Goal: Transaction & Acquisition: Register for event/course

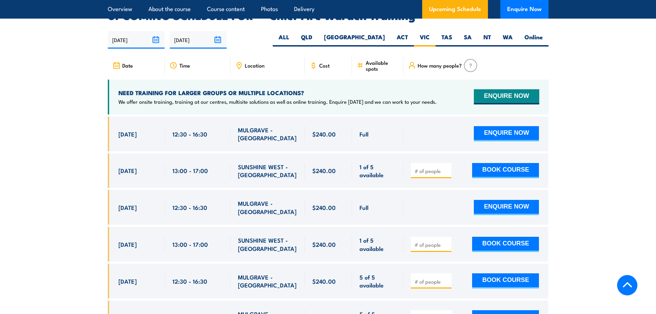
click at [615, 58] on section "UPCOMING SCHEDULE FOR - "Chief Fire Warden Training" 21/08/2025 17/02/2026" at bounding box center [328, 196] width 656 height 372
click at [493, 163] on button "BOOK COURSE" at bounding box center [505, 170] width 67 height 15
type input "1"
click at [486, 164] on button "BOOK COURSE" at bounding box center [505, 170] width 67 height 15
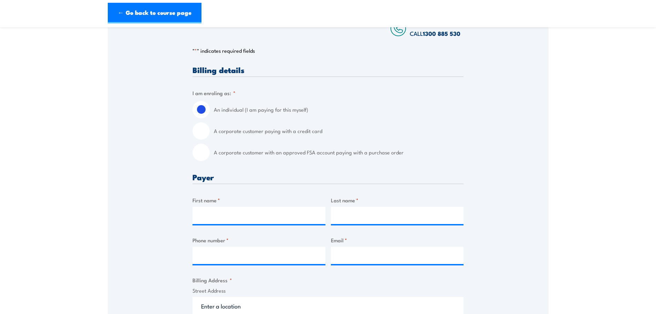
scroll to position [138, 0]
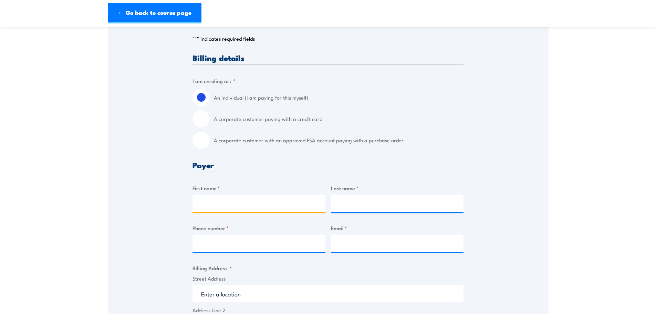
click at [215, 207] on input "First name *" at bounding box center [259, 203] width 133 height 17
type input "Manuel S"
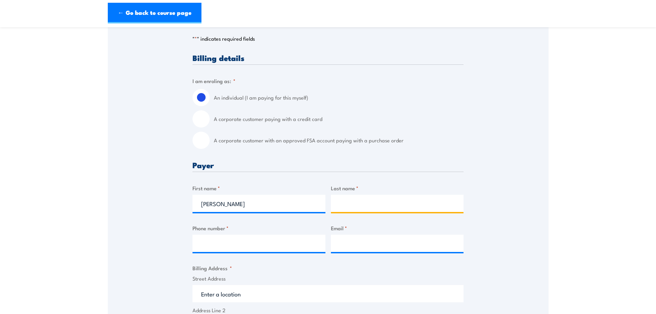
type input "Balce"
type input "0491766310"
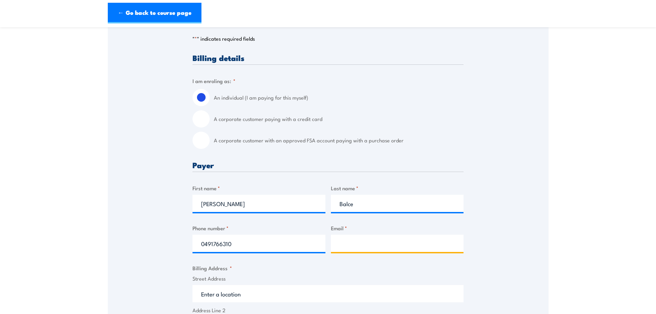
type input "m.balce@geelonggal.com.au"
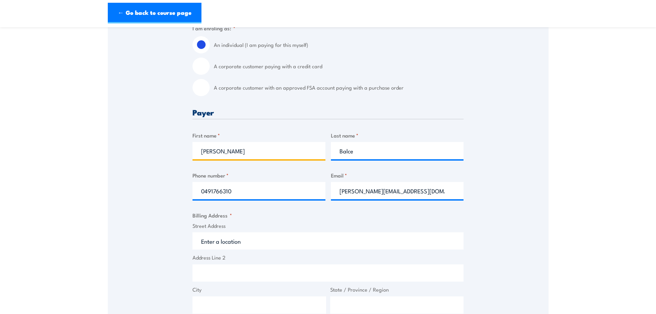
scroll to position [207, 0]
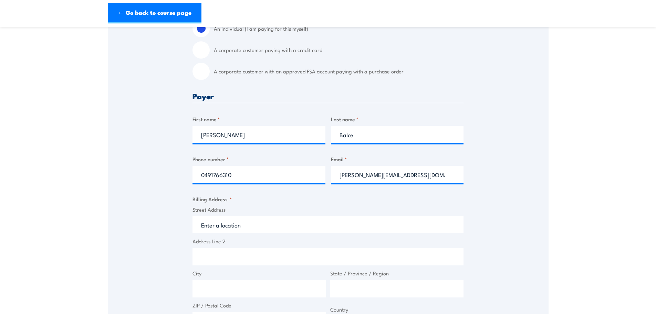
click at [229, 227] on input "Street Address" at bounding box center [328, 224] width 271 height 17
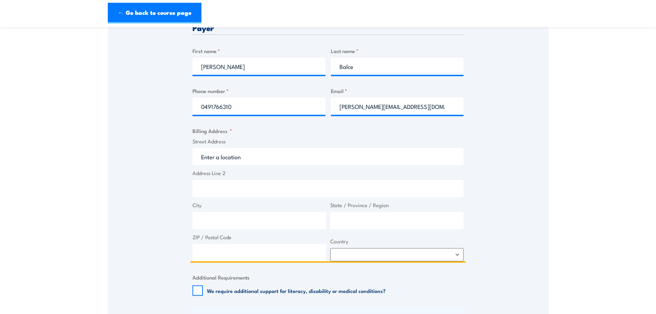
scroll to position [276, 0]
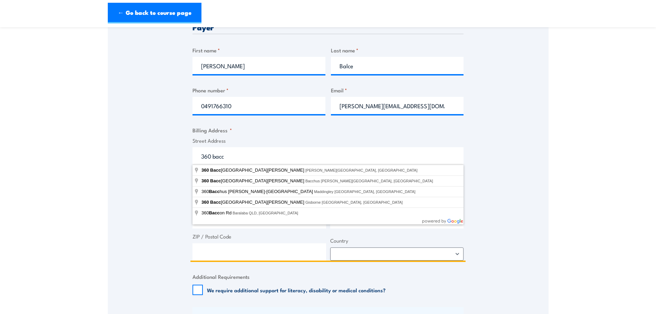
type input "360 Bacchus Marsh Road, Corio VIC, Australia"
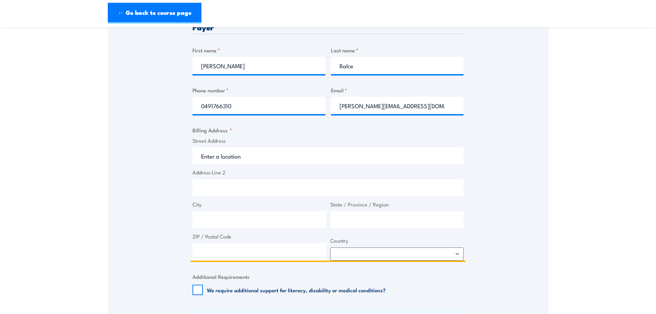
type input "360 Bacchus Marsh Rd"
type input "Corio"
type input "Victoria"
type input "3214"
select select "Australia"
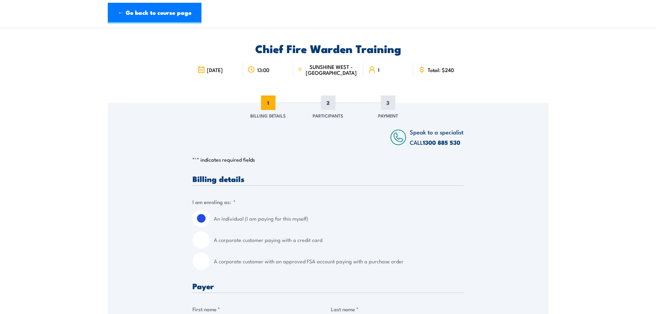
scroll to position [0, 0]
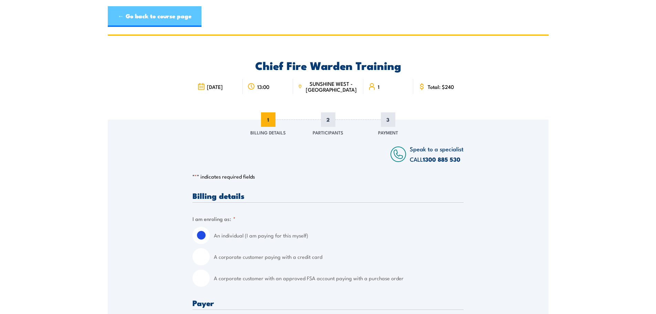
type input "360 Bacchus Marsh Rd"
click at [179, 14] on link "← Go back to course page" at bounding box center [155, 16] width 94 height 21
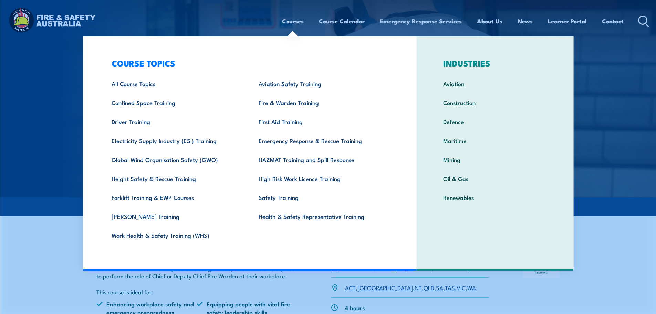
click at [294, 21] on link "Courses" at bounding box center [293, 21] width 22 height 18
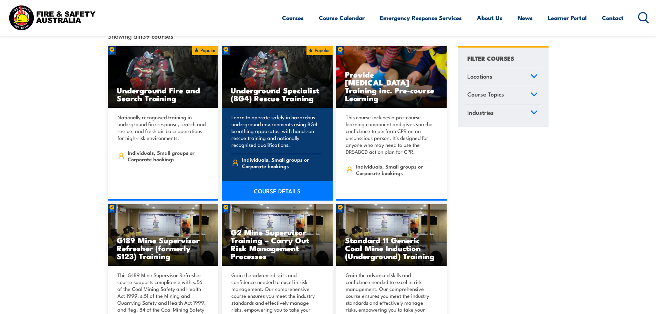
scroll to position [172, 0]
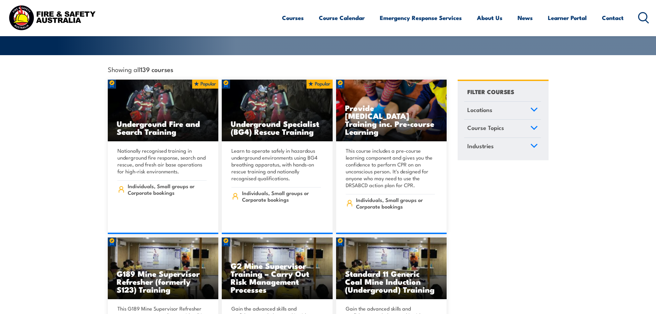
click at [514, 123] on link "Course Topics" at bounding box center [503, 129] width 77 height 18
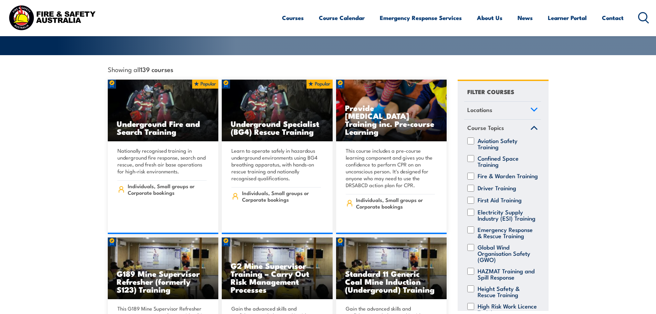
click at [475, 173] on div "Fire & Warden Training" at bounding box center [503, 176] width 77 height 7
click at [469, 173] on input "Fire & Warden Training" at bounding box center [471, 176] width 7 height 7
checkbox input "true"
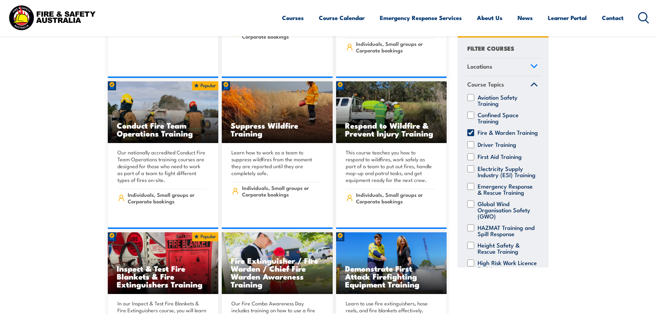
scroll to position [345, 0]
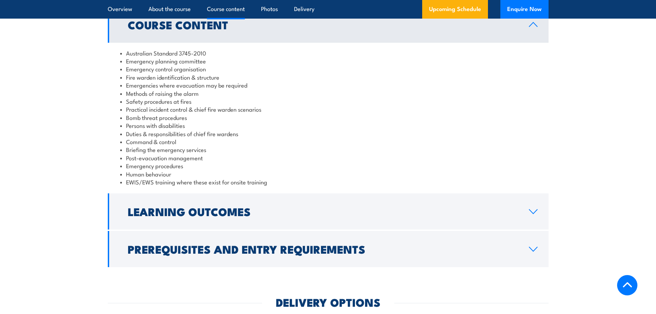
scroll to position [724, 0]
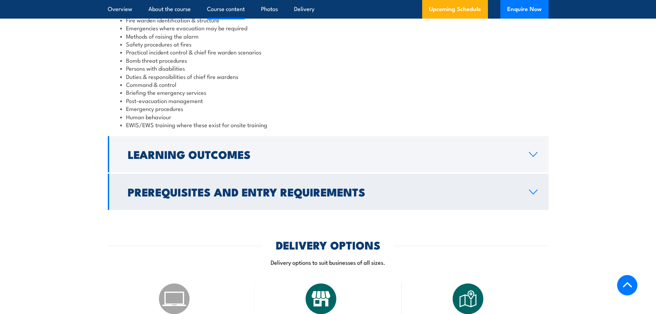
click at [205, 192] on h2 "Prerequisites and Entry Requirements" at bounding box center [323, 192] width 390 height 10
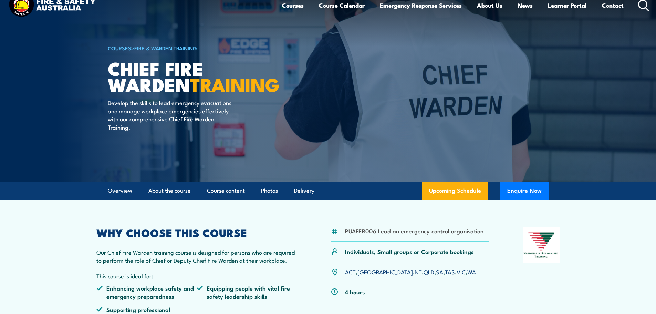
scroll to position [0, 0]
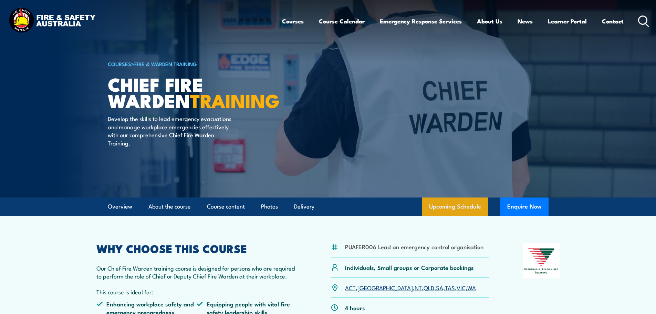
click at [454, 202] on link "Upcoming Schedule" at bounding box center [455, 206] width 66 height 19
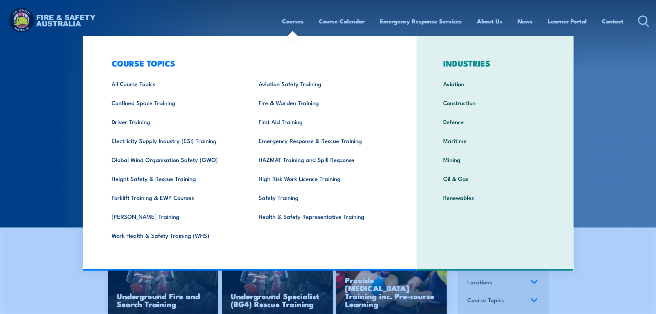
click at [293, 18] on link "Courses" at bounding box center [293, 21] width 22 height 18
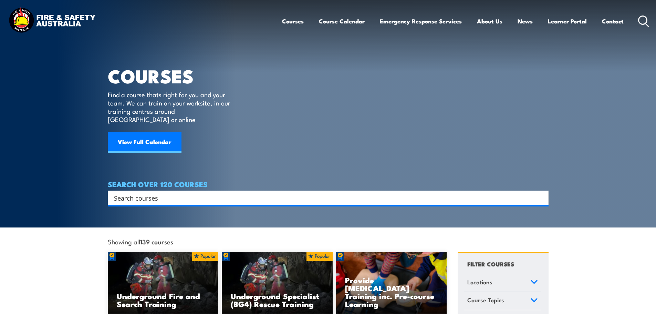
click at [295, 21] on link "Courses" at bounding box center [293, 21] width 22 height 18
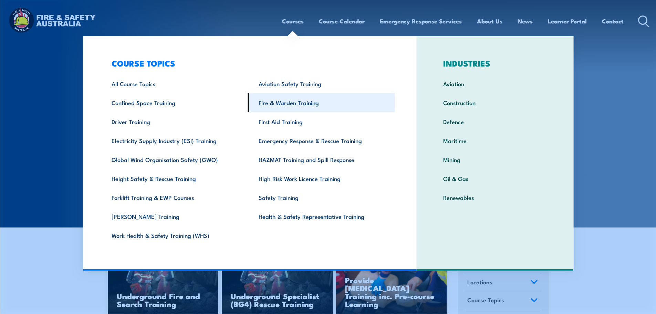
click at [294, 109] on link "Fire & Warden Training" at bounding box center [321, 102] width 147 height 19
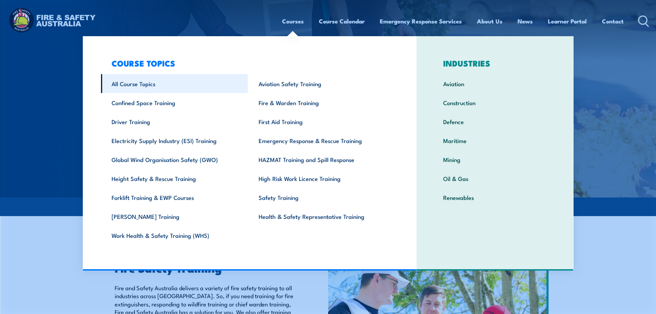
click at [162, 83] on link "All Course Topics" at bounding box center [174, 83] width 147 height 19
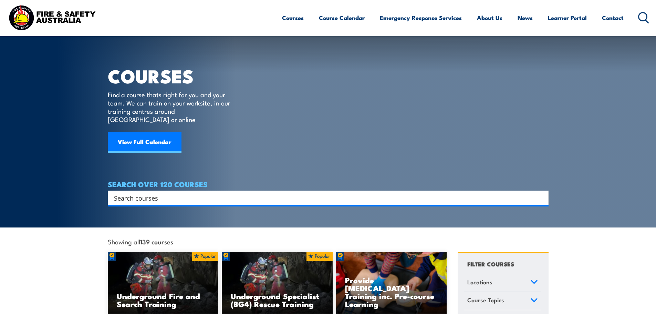
scroll to position [34, 0]
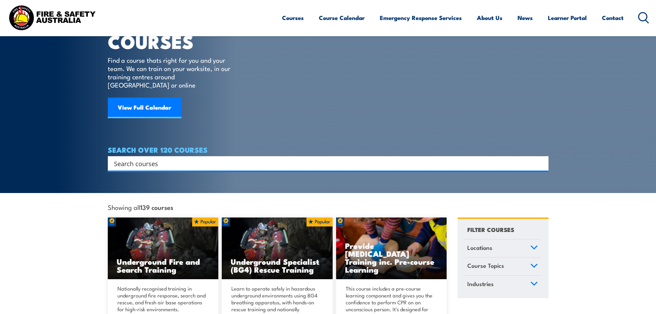
click at [190, 158] on input "Search input" at bounding box center [324, 163] width 420 height 10
type input "fire warden"
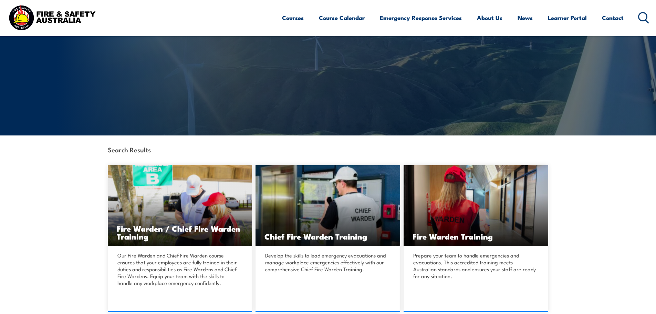
scroll to position [103, 0]
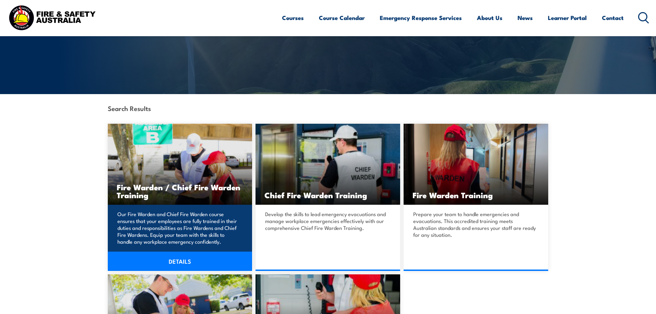
click at [158, 261] on link "DETAILS" at bounding box center [180, 261] width 145 height 19
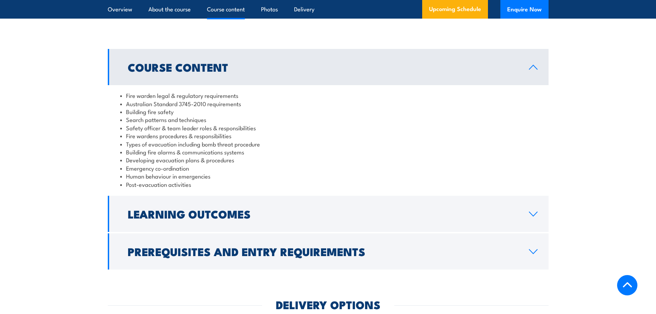
scroll to position [689, 0]
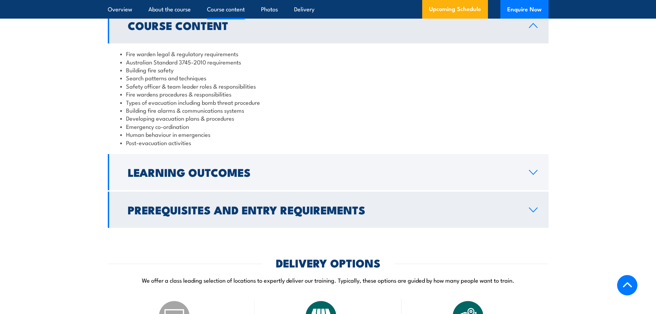
click at [304, 214] on h2 "Prerequisites and Entry Requirements" at bounding box center [323, 210] width 390 height 10
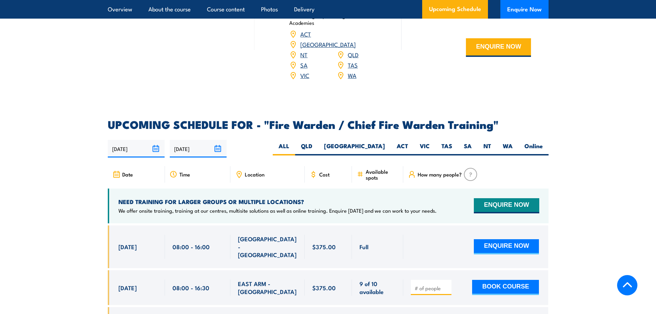
scroll to position [1068, 0]
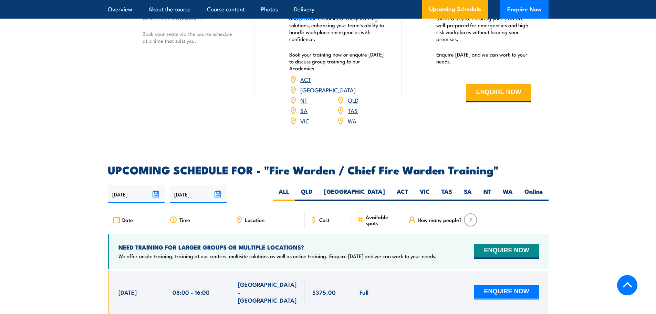
click at [307, 119] on link "VIC" at bounding box center [304, 120] width 9 height 8
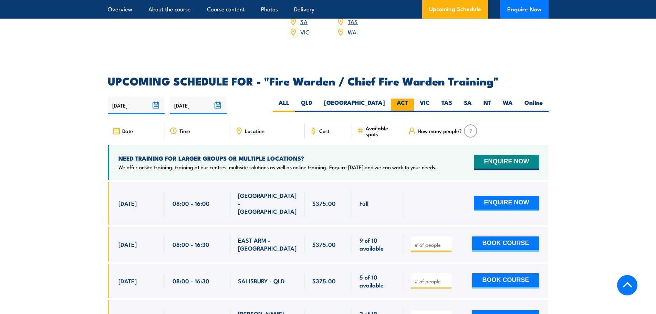
scroll to position [1172, 0]
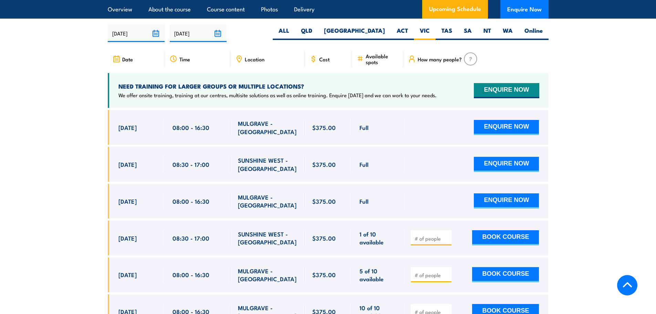
scroll to position [1221, 0]
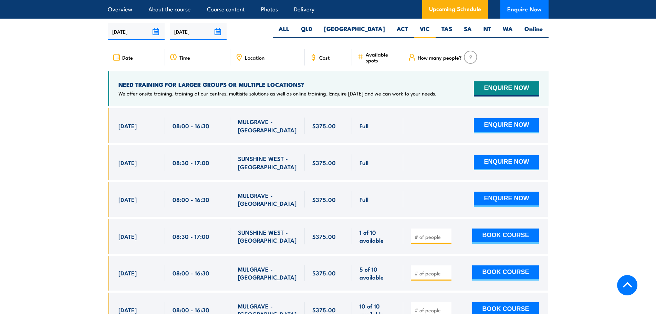
click at [617, 115] on section "UPCOMING SCHEDULE FOR - "Fire Warden / Chief Fire Warden Training" 21/08/2025 1…" at bounding box center [328, 188] width 656 height 372
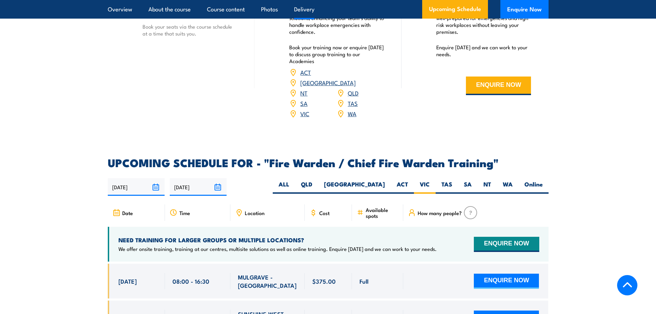
scroll to position [1048, 0]
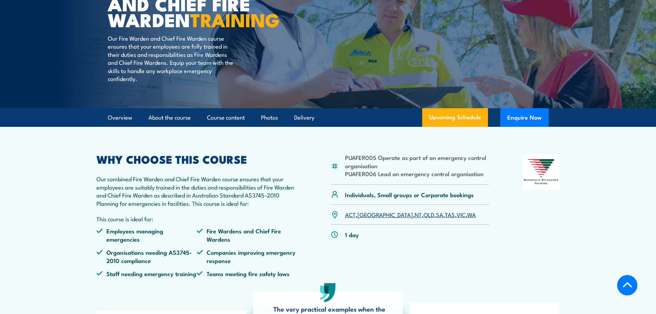
scroll to position [118, 0]
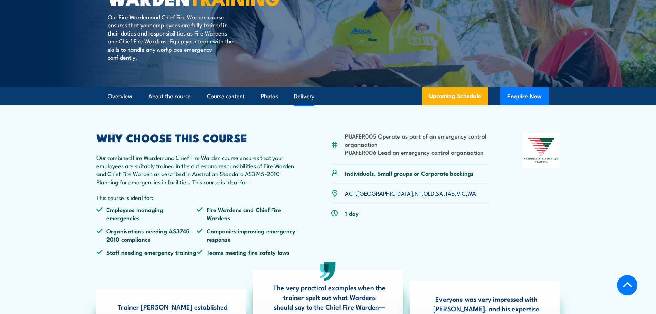
click at [301, 105] on link "Delivery" at bounding box center [304, 96] width 20 height 18
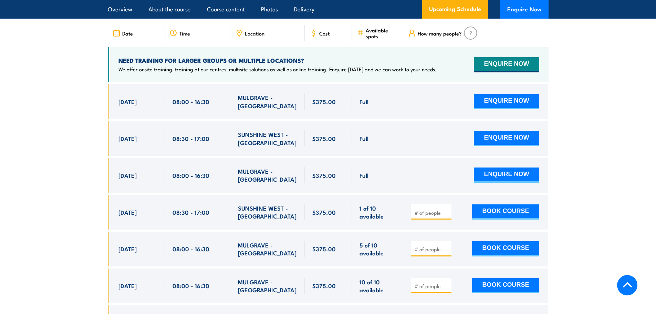
scroll to position [1257, 0]
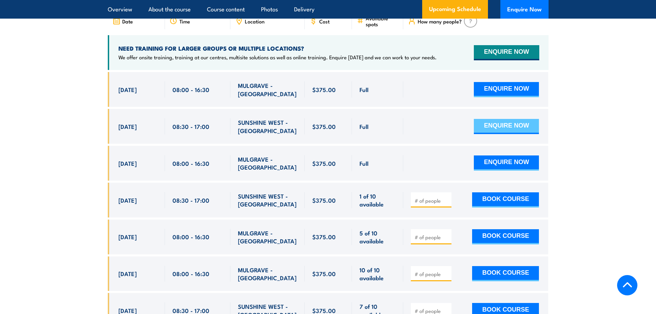
click at [505, 123] on button "ENQUIRE NOW" at bounding box center [506, 126] width 65 height 15
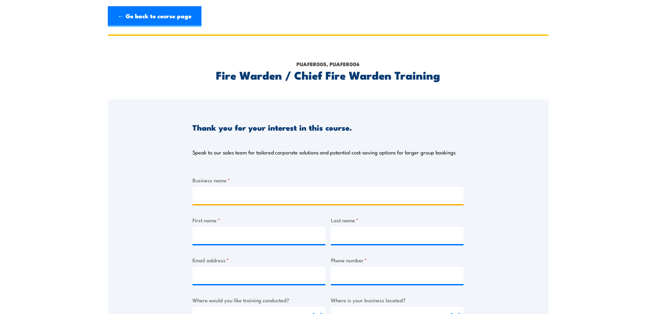
click at [289, 196] on input "Business name *" at bounding box center [328, 195] width 271 height 17
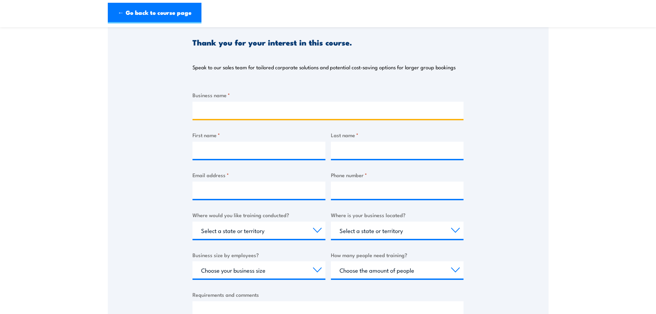
scroll to position [69, 0]
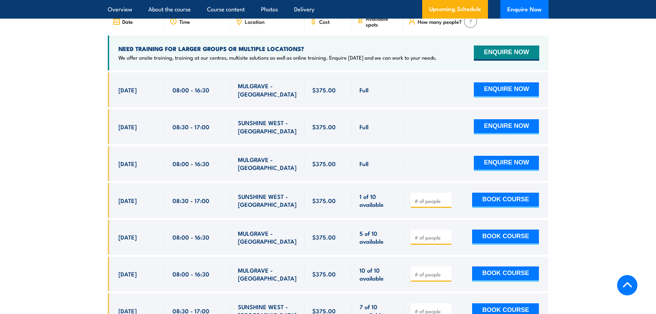
scroll to position [1257, 0]
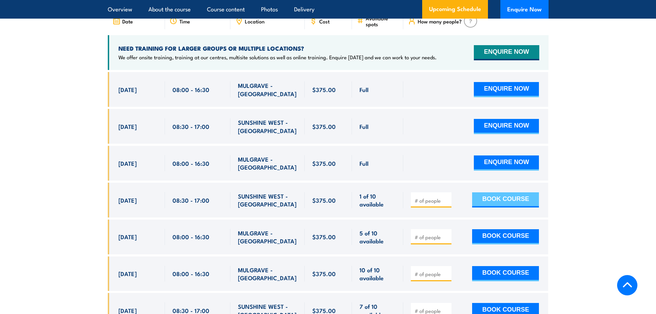
click at [494, 193] on button "BOOK COURSE" at bounding box center [505, 199] width 67 height 15
type input "1"
click at [501, 197] on button "BOOK COURSE" at bounding box center [505, 199] width 67 height 15
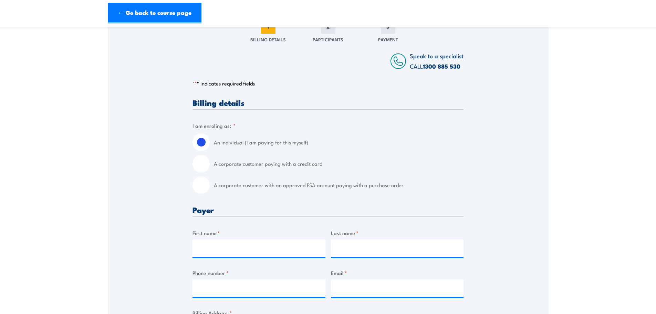
scroll to position [103, 0]
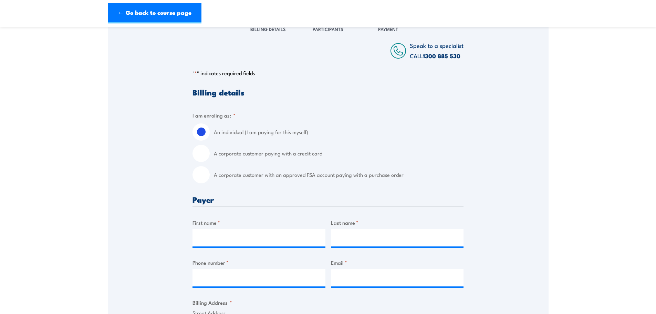
click at [204, 151] on input "A corporate customer paying with a credit card" at bounding box center [201, 153] width 17 height 17
radio input "true"
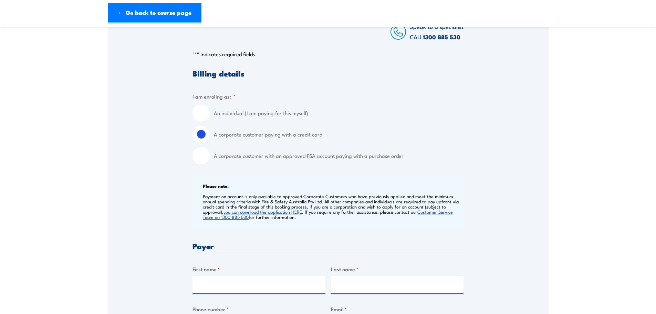
scroll to position [138, 0]
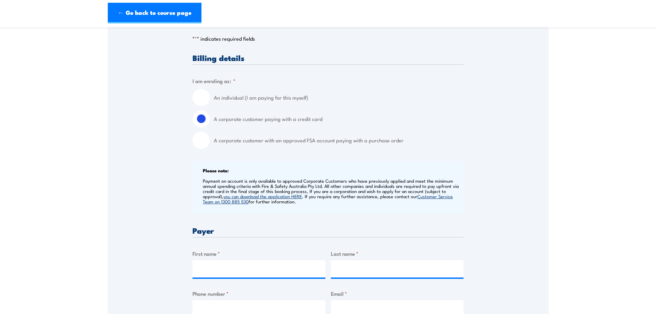
click at [203, 90] on input "An individual (I am paying for this myself)" at bounding box center [201, 97] width 17 height 17
radio input "true"
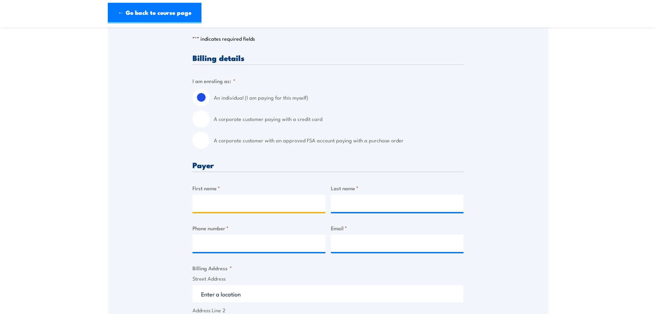
click at [224, 206] on input "First name *" at bounding box center [259, 203] width 133 height 17
type input "[PERSON_NAME]"
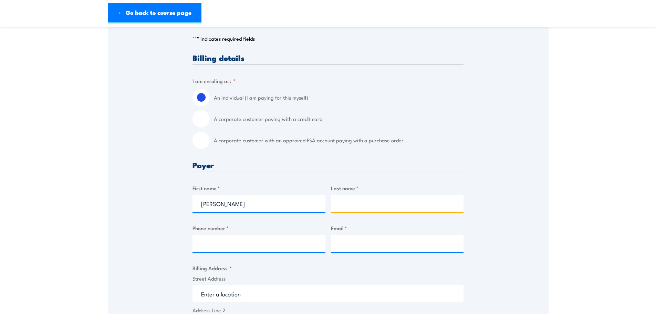
type input "Balce"
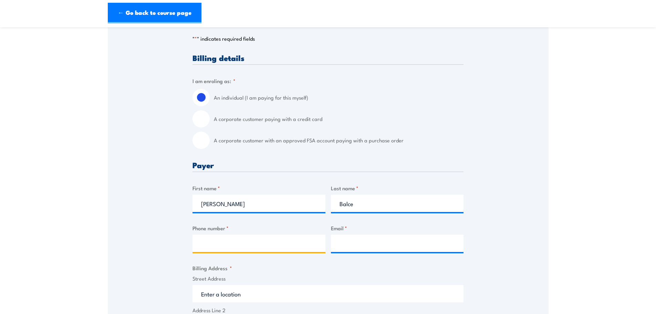
type input "0491766310"
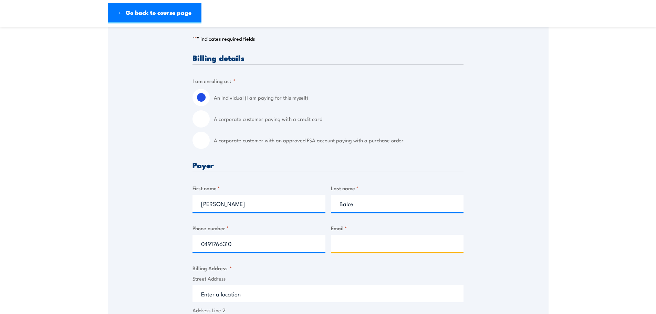
type input "m.balce@geelonggal.com.au"
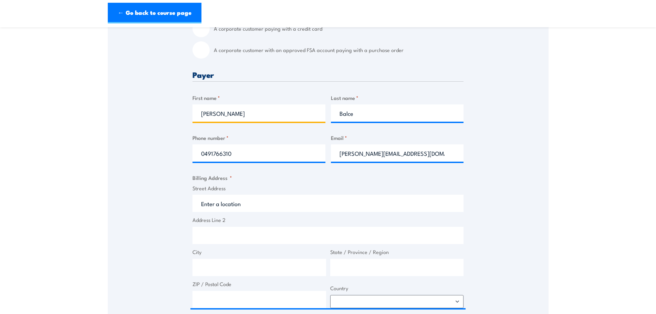
scroll to position [241, 0]
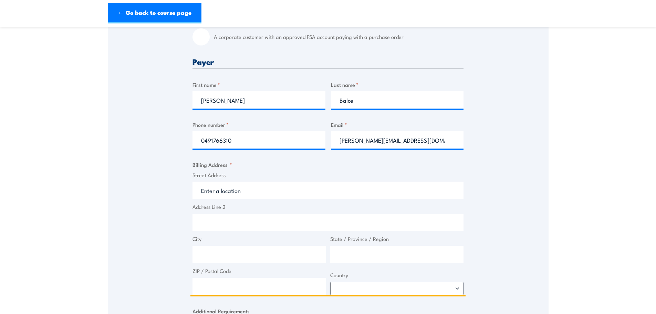
click at [241, 191] on input "Street Address" at bounding box center [328, 190] width 271 height 17
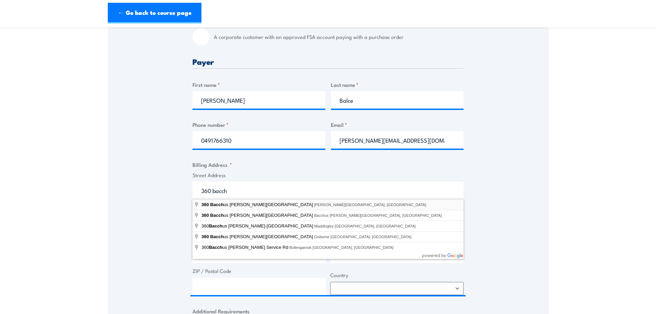
type input "360 Bacchus Marsh Road, Corio VIC, Australia"
type input "360 Bacchus Marsh Rd"
type input "Corio"
type input "Victoria"
type input "3214"
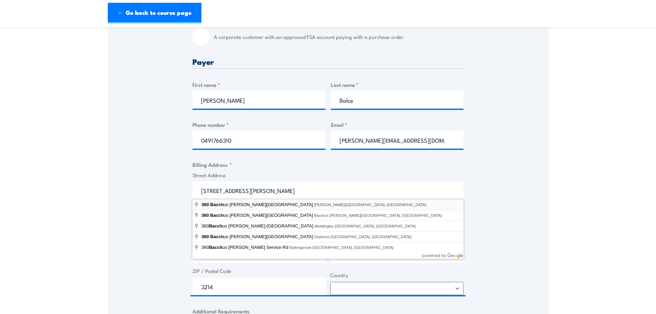
select select "Australia"
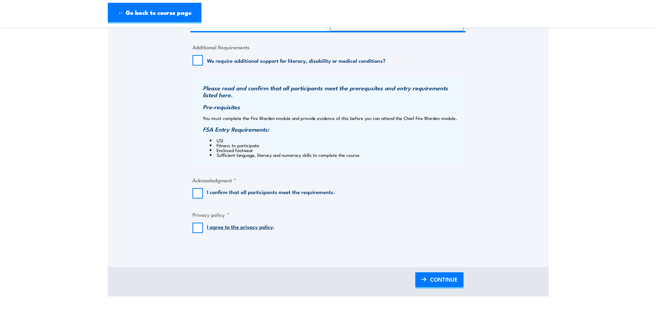
scroll to position [517, 0]
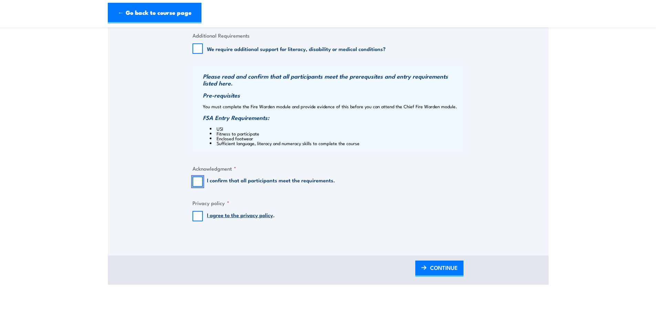
click at [198, 180] on input "I confirm that all participants meet the requirements." at bounding box center [198, 181] width 10 height 10
checkbox input "true"
click at [199, 216] on input "I agree to the privacy policy ." at bounding box center [198, 216] width 10 height 10
checkbox input "true"
click at [448, 271] on span "CONTINUE" at bounding box center [444, 267] width 28 height 18
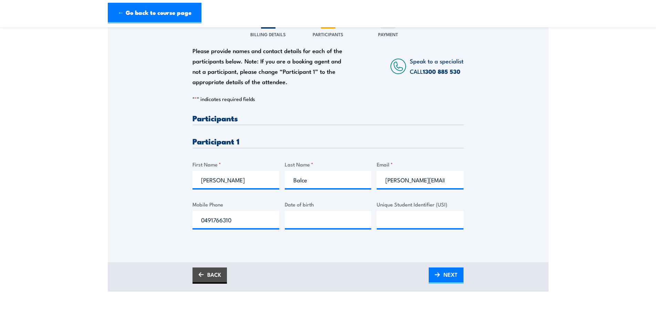
scroll to position [138, 0]
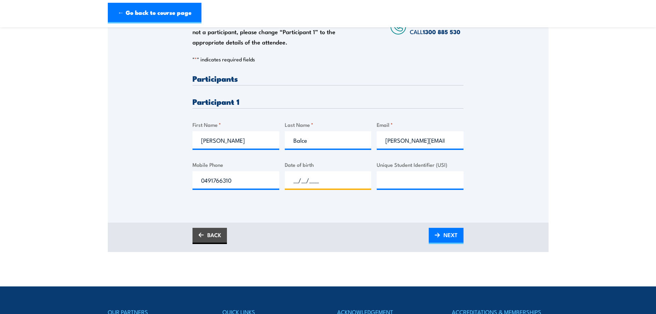
click at [305, 184] on input "__/__/____" at bounding box center [328, 179] width 87 height 17
type input "23/12/1985"
click at [393, 182] on input "Unique Student Identifier (USI)" at bounding box center [420, 179] width 87 height 17
click at [396, 181] on input "Unique Student Identifier (USI)" at bounding box center [420, 179] width 87 height 17
drag, startPoint x: 432, startPoint y: 187, endPoint x: 428, endPoint y: 183, distance: 5.8
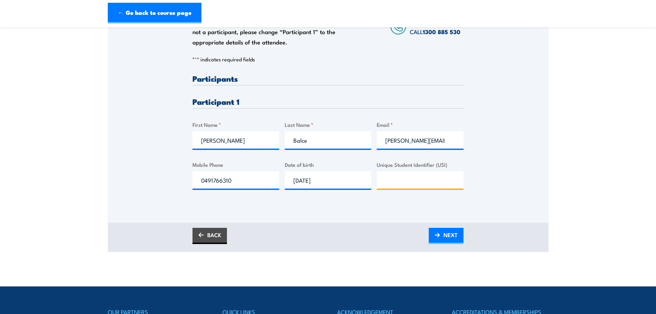
click at [429, 185] on input "Unique Student Identifier (USI)" at bounding box center [420, 179] width 87 height 17
type input "AVUQNX3DA9"
click at [442, 233] on link "NEXT" at bounding box center [446, 236] width 35 height 16
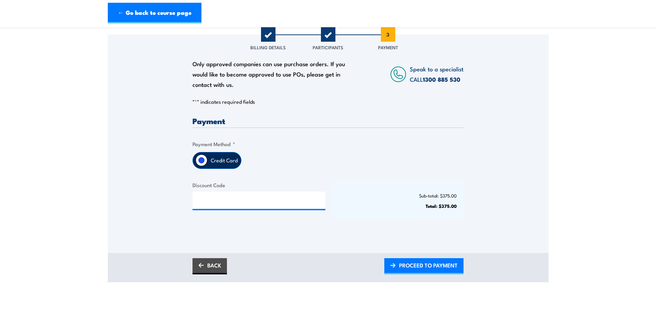
scroll to position [103, 0]
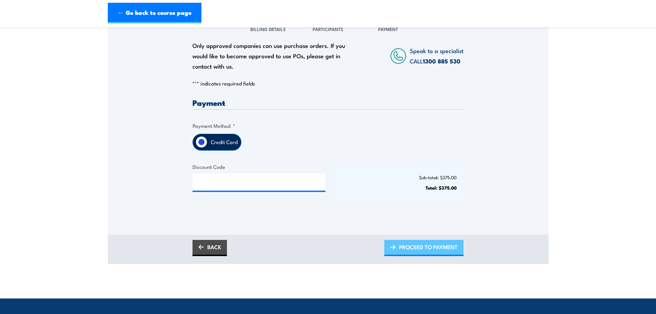
click at [407, 247] on span "PROCEED TO PAYMENT" at bounding box center [428, 247] width 59 height 18
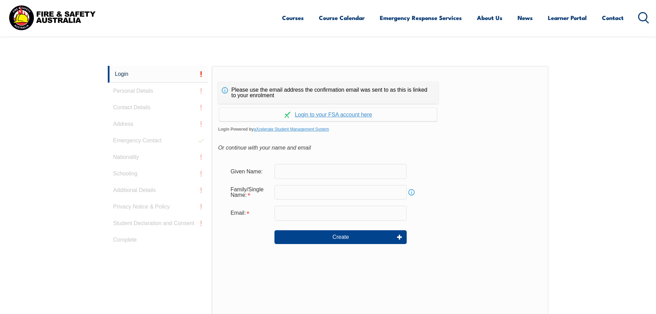
scroll to position [147, 0]
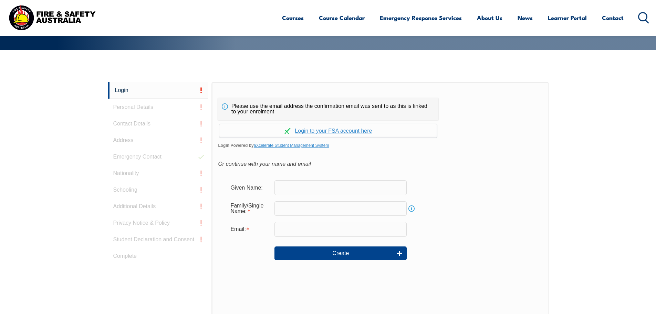
click at [329, 191] on input "text" at bounding box center [341, 187] width 132 height 14
type input "[PERSON_NAME]"
type input "Balce"
type input "[PERSON_NAME][EMAIL_ADDRESS][DOMAIN_NAME]"
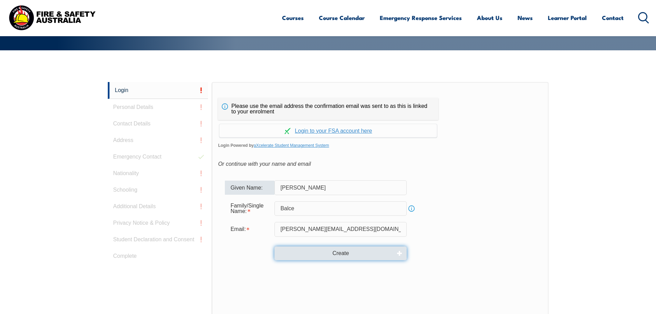
click at [328, 257] on button "Create" at bounding box center [341, 253] width 132 height 14
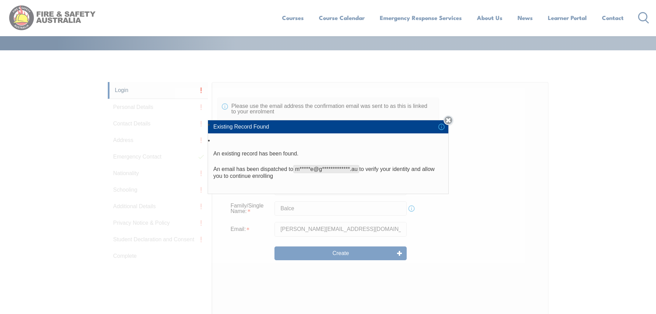
click at [454, 119] on link "Close" at bounding box center [449, 120] width 10 height 10
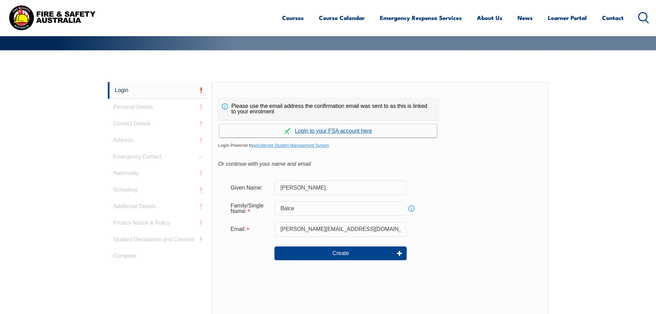
click at [358, 131] on link "Continue with aXcelerate" at bounding box center [329, 130] width 218 height 13
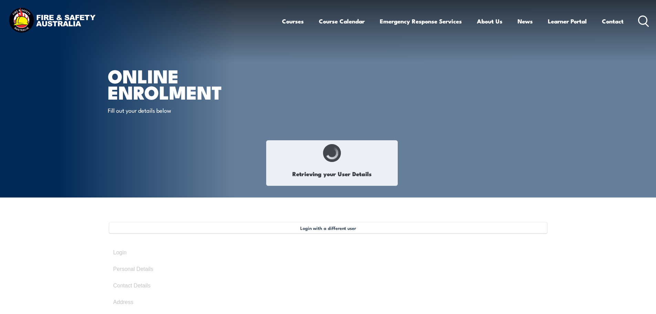
type input "[PERSON_NAME]"
type input "Balce"
type input "[DATE]"
type input "AVUQNX3DA9"
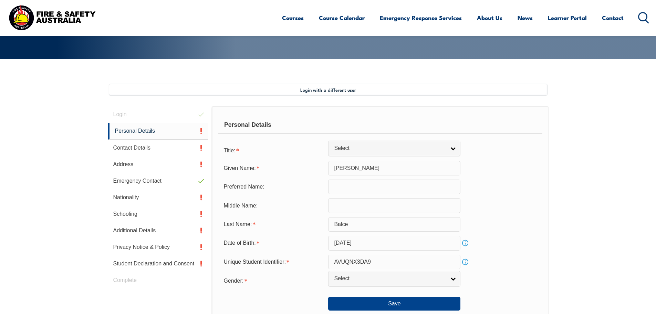
scroll to position [188, 0]
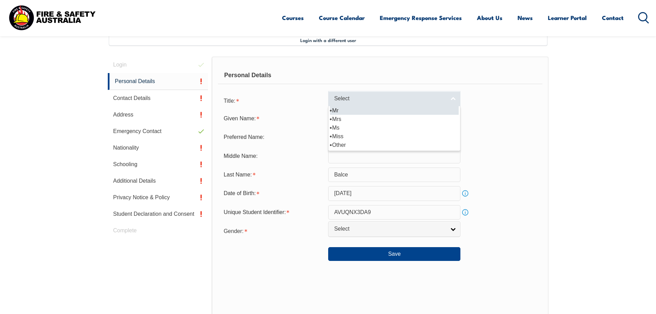
click at [360, 101] on span "Select" at bounding box center [390, 98] width 112 height 7
click at [349, 111] on li "Mr" at bounding box center [394, 110] width 129 height 9
select select "Mr"
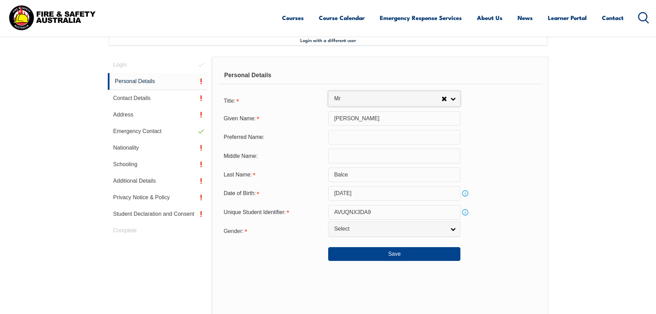
click at [340, 135] on input "text" at bounding box center [394, 137] width 132 height 14
type input "Manny"
click at [371, 154] on input "text" at bounding box center [394, 156] width 132 height 14
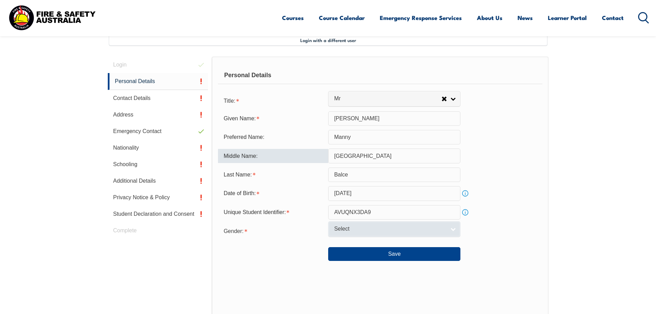
type input "[GEOGRAPHIC_DATA]"
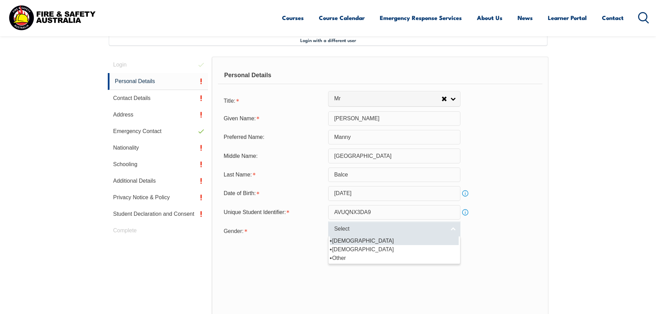
click at [370, 230] on span "Select" at bounding box center [390, 228] width 112 height 7
click at [355, 241] on li "[DEMOGRAPHIC_DATA]" at bounding box center [394, 240] width 129 height 9
select select "M"
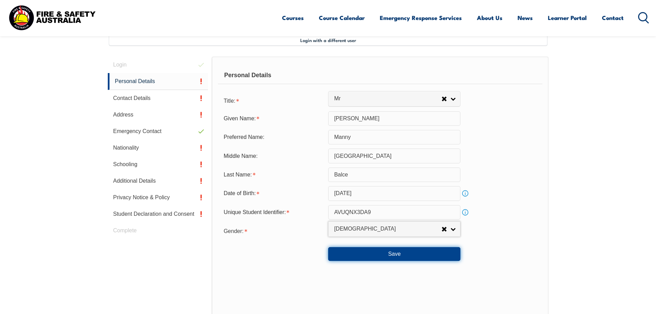
click at [365, 252] on button "Save" at bounding box center [394, 254] width 132 height 14
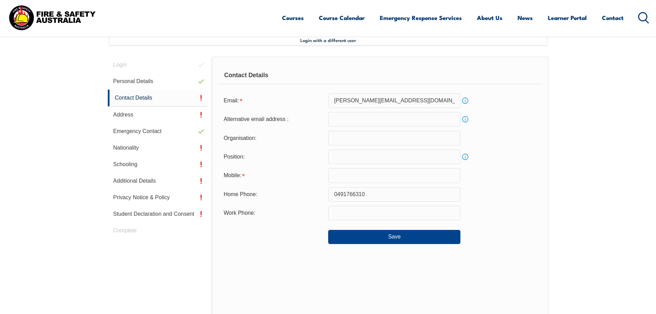
click at [358, 115] on input "email" at bounding box center [394, 119] width 132 height 14
type input "manuelbalce1223@gmail.com"
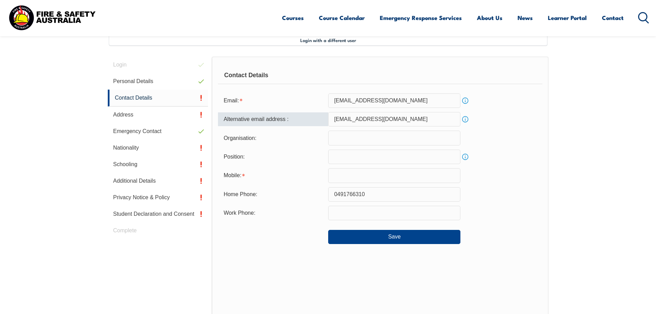
type input "0491766310"
click at [419, 102] on input "manuelbalce1223@gmail.com" at bounding box center [394, 100] width 132 height 14
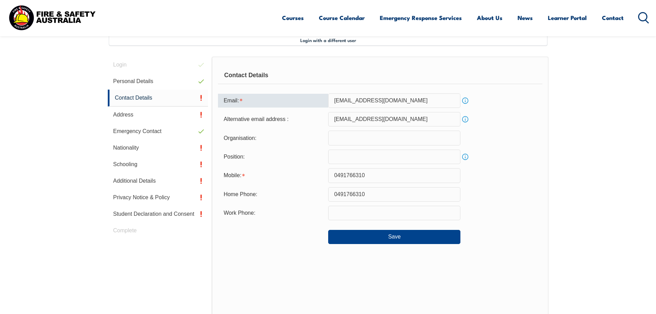
type input "[PERSON_NAME][EMAIL_ADDRESS][DOMAIN_NAME]"
click at [377, 136] on input "text" at bounding box center [394, 138] width 132 height 14
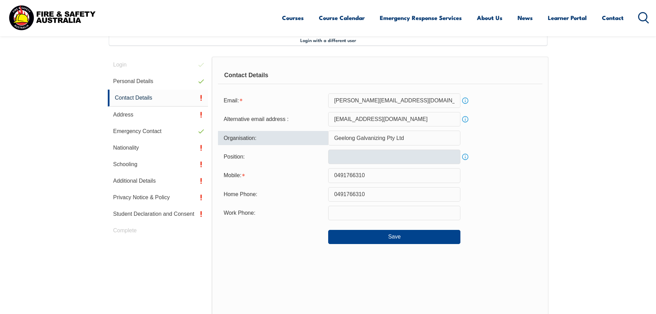
type input "Geelong Galvanizing Pty Ltd"
click at [376, 154] on input "text" at bounding box center [394, 157] width 132 height 14
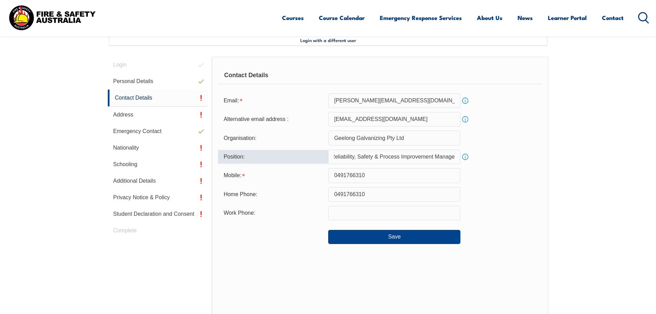
scroll to position [0, 5]
type input "Reliability, Safety & Process Improvement Manager"
click at [371, 176] on input "0491766310" at bounding box center [394, 175] width 132 height 14
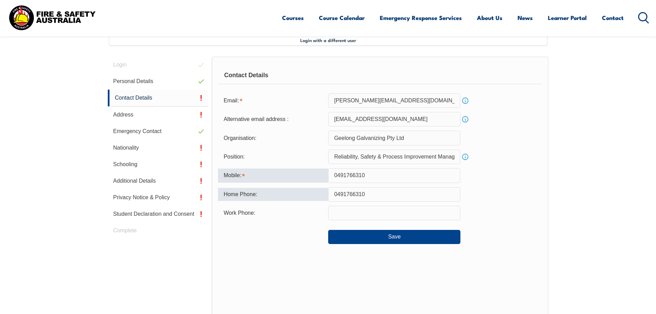
click at [315, 197] on div "Home Phone:" at bounding box center [273, 194] width 110 height 13
drag, startPoint x: 372, startPoint y: 196, endPoint x: 329, endPoint y: 195, distance: 43.1
click at [329, 195] on input "0491766310" at bounding box center [394, 194] width 132 height 14
click at [342, 209] on input "text" at bounding box center [394, 213] width 132 height 14
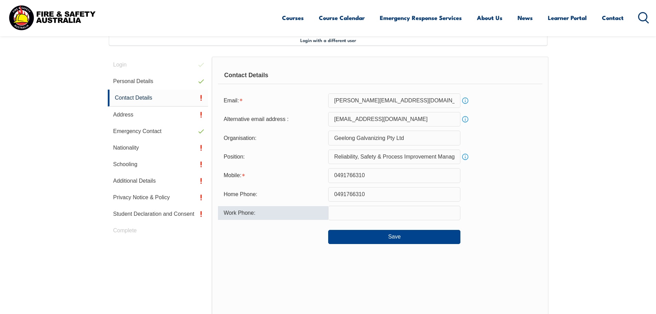
paste input "0491766310"
type input "0491766310"
click at [487, 229] on div "Save" at bounding box center [380, 233] width 324 height 19
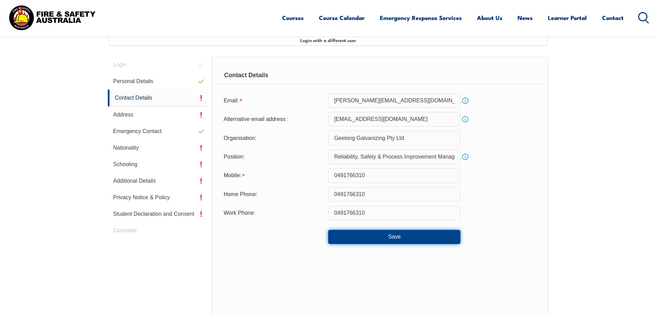
click at [444, 236] on button "Save" at bounding box center [394, 237] width 132 height 14
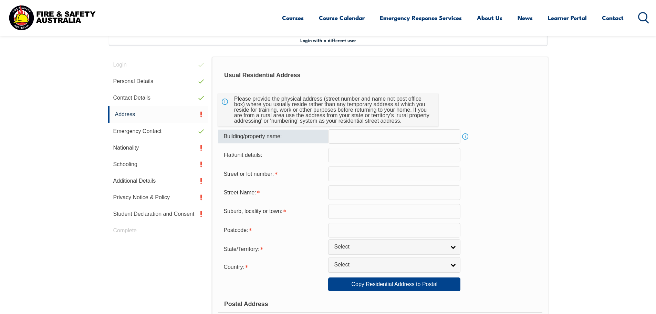
click at [396, 137] on input "text" at bounding box center [394, 136] width 132 height 14
type input "360 Bacchus Marsh Rd"
type input "360"
type input "Bacchus Marsh Rd"
type input "Corio"
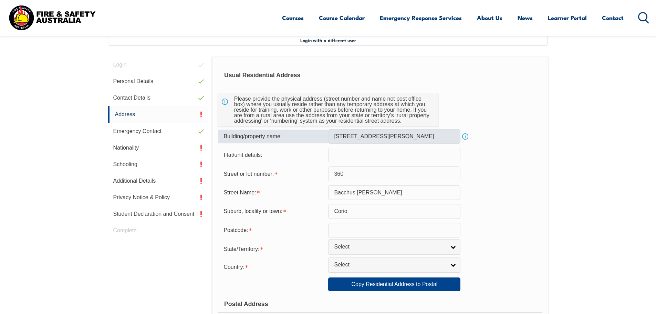
type input "3214"
select select "VIC"
type input "Victoria"
select select "1101"
type input "Victoria"
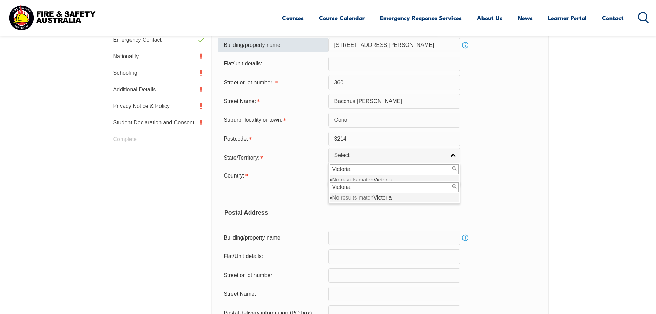
scroll to position [291, 0]
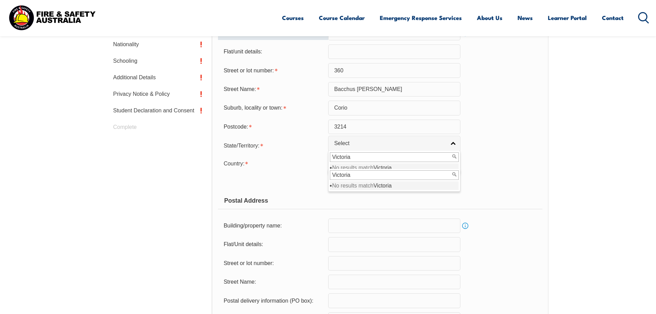
click at [382, 221] on input "text" at bounding box center [394, 225] width 132 height 14
type input "360 Bacchus Marsh Rd"
type input "360"
type input "Bacchus Marsh Rd"
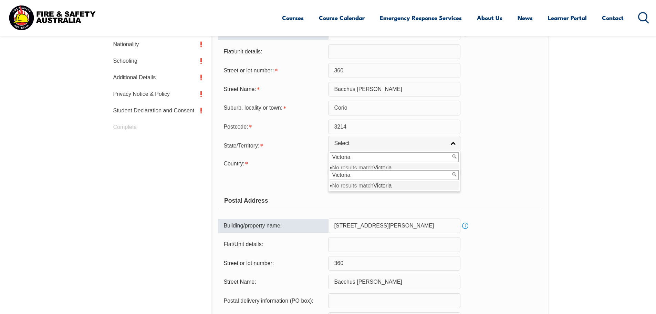
type input "3214"
type input "Corio"
select select "VIC"
type input "Victoria"
type input "3214"
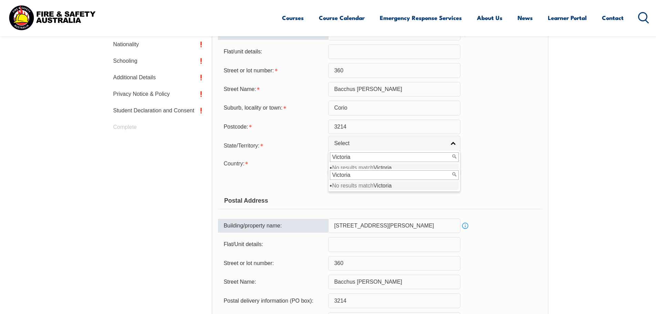
select select "1101"
type input "Victoria"
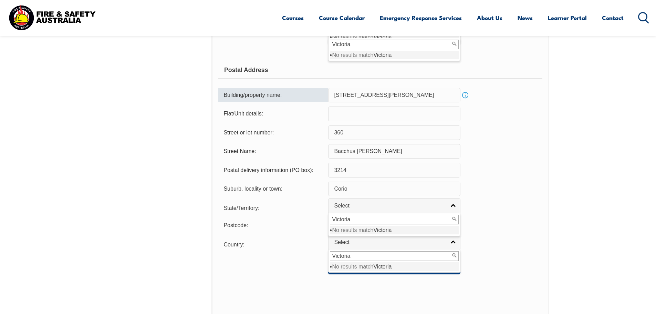
scroll to position [418, 0]
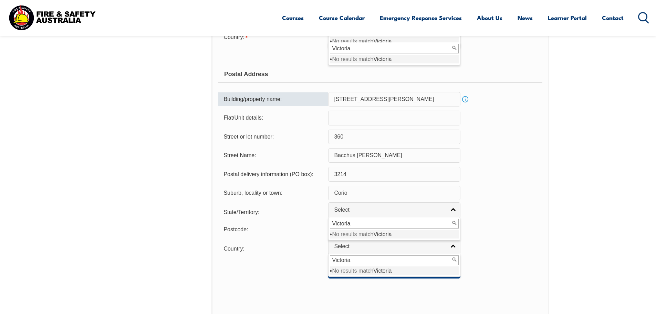
click at [522, 230] on div "Postcode: 3214" at bounding box center [380, 229] width 324 height 14
click at [437, 220] on input "Victoria" at bounding box center [394, 224] width 129 height 10
type input "Vic"
click at [370, 259] on input "Victoria" at bounding box center [394, 260] width 129 height 10
type input "Vic"
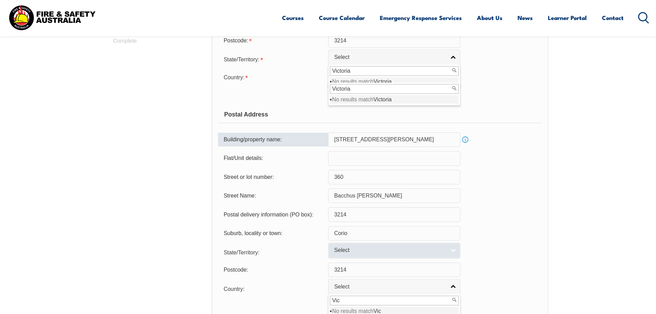
scroll to position [314, 0]
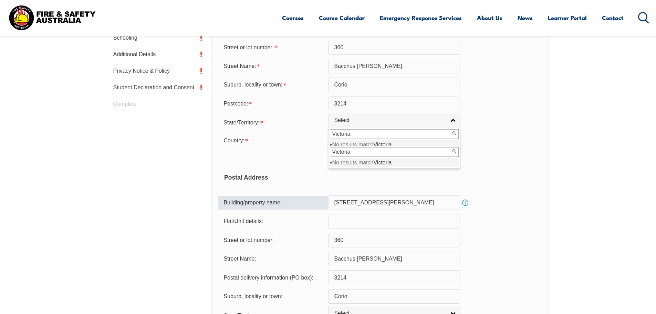
click at [361, 151] on input "Victoria" at bounding box center [394, 152] width 129 height 10
type input "Vic"
drag, startPoint x: 361, startPoint y: 135, endPoint x: 363, endPoint y: 139, distance: 3.9
click at [361, 135] on input "Victoria" at bounding box center [394, 134] width 129 height 10
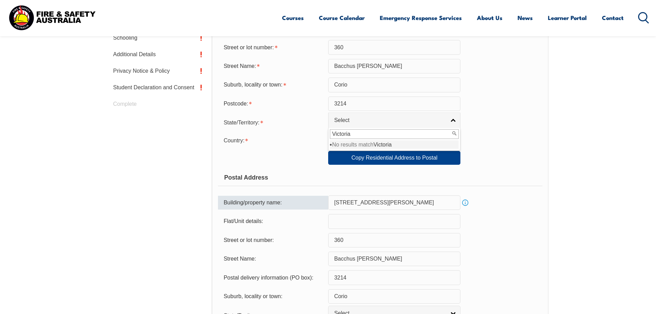
type input "Vic"
click at [369, 146] on li "VIC" at bounding box center [394, 144] width 129 height 9
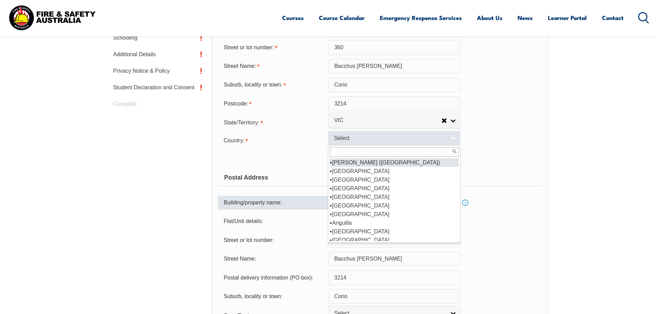
click at [364, 139] on span "Select" at bounding box center [390, 138] width 112 height 7
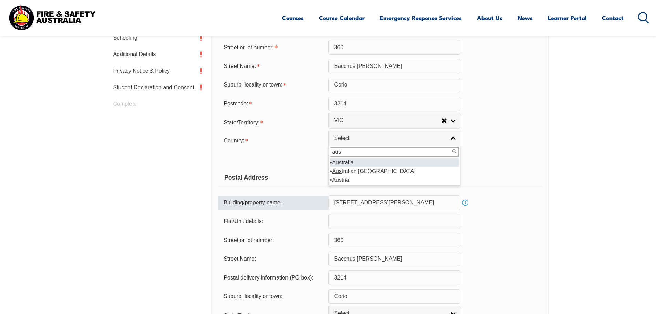
type input "aus"
click at [342, 162] on li "Aus tralia" at bounding box center [394, 162] width 129 height 9
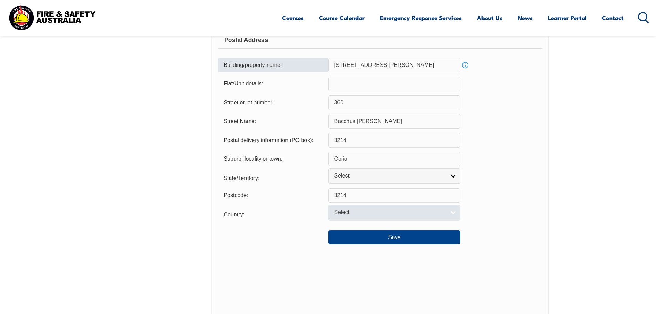
scroll to position [452, 0]
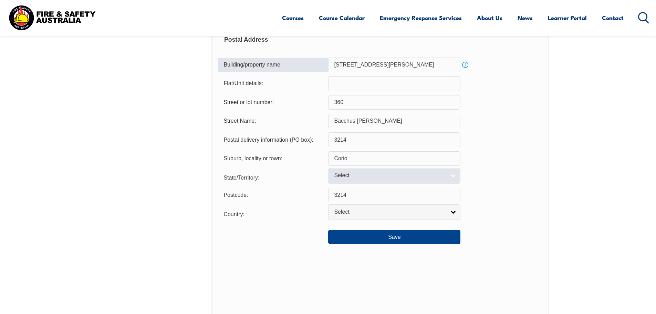
click at [350, 176] on span "Select" at bounding box center [390, 175] width 112 height 7
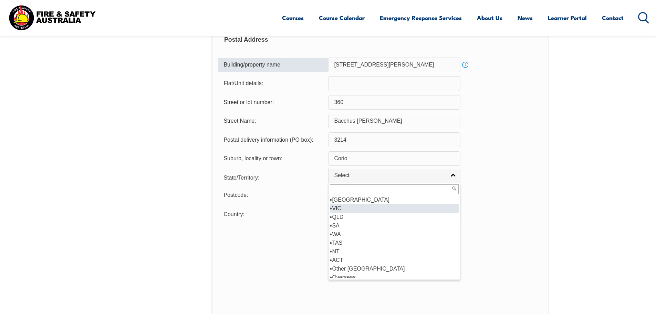
click at [344, 209] on li "VIC" at bounding box center [394, 208] width 129 height 9
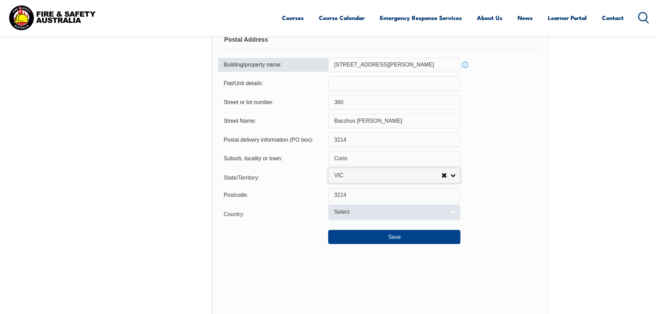
click at [346, 215] on span "Select" at bounding box center [390, 211] width 112 height 7
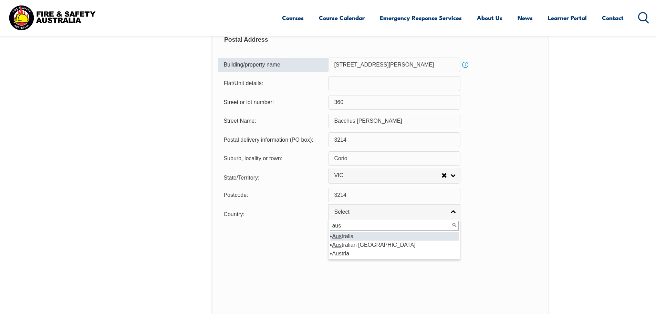
type input "aus"
click at [345, 236] on li "Aus tralia" at bounding box center [394, 236] width 129 height 9
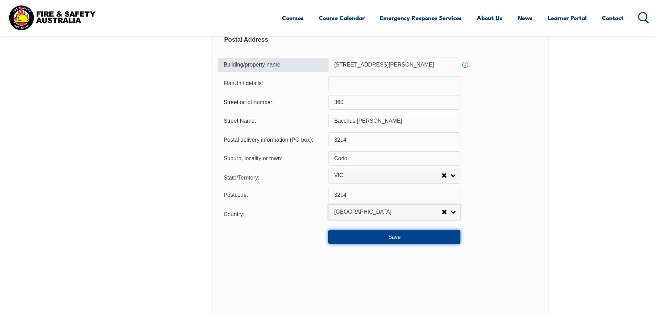
click at [391, 237] on button "Save" at bounding box center [394, 237] width 132 height 14
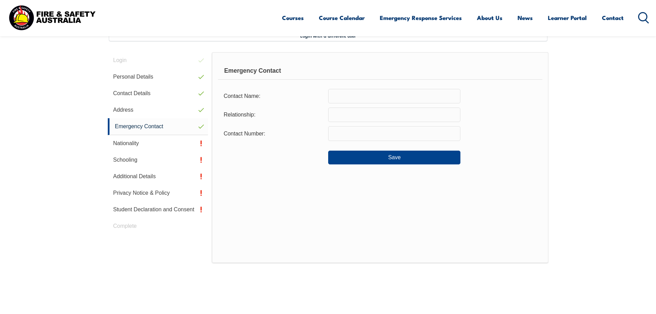
scroll to position [188, 0]
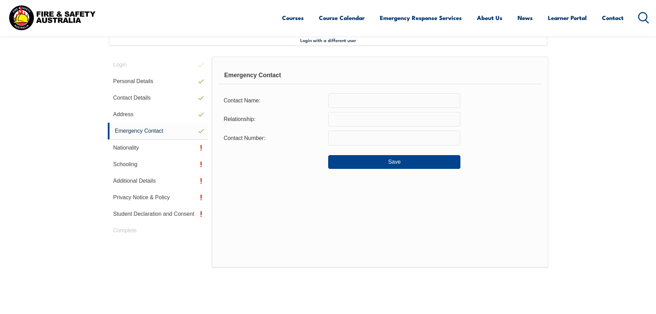
click at [361, 101] on input "text" at bounding box center [394, 100] width 132 height 14
type input "Milagros Balce"
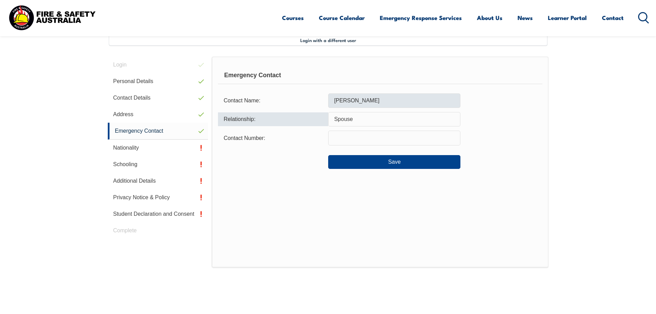
type input "Spouse"
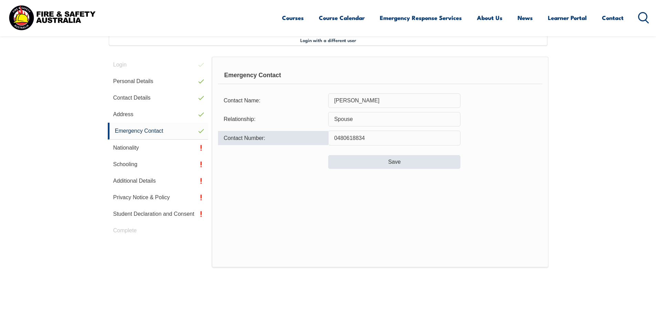
type input "0480618834"
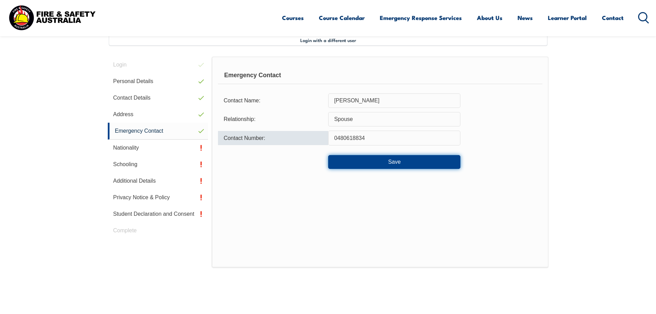
click at [380, 165] on button "Save" at bounding box center [394, 162] width 132 height 14
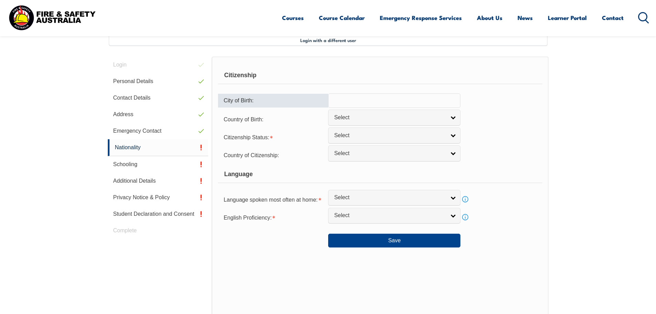
click at [358, 104] on input "text" at bounding box center [394, 100] width 132 height 14
type input "P"
type input "M"
type input "Pasay City"
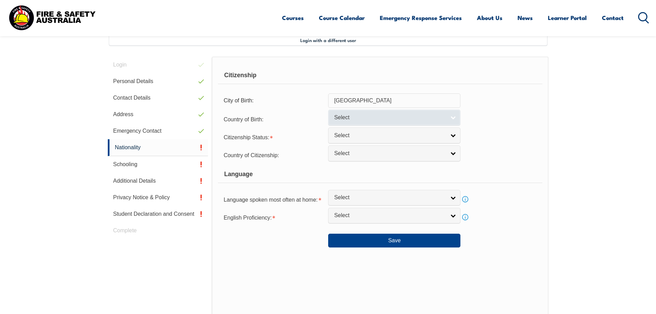
click at [393, 114] on span "Select" at bounding box center [390, 117] width 112 height 7
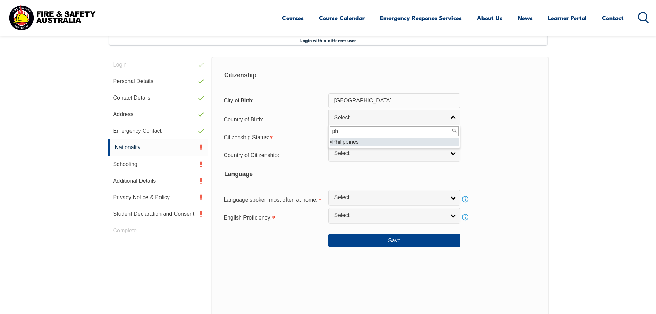
type input "phi"
click at [347, 140] on li "Phi lippines" at bounding box center [394, 141] width 129 height 9
select select "5204"
click at [347, 140] on link "Select" at bounding box center [394, 136] width 132 height 16
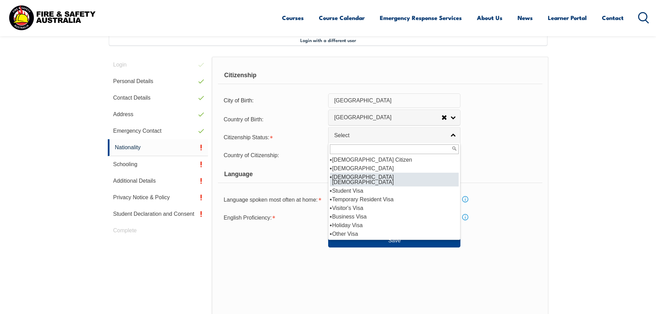
click at [363, 175] on li "Australian Permanent Resident" at bounding box center [394, 180] width 129 height 14
select select "3"
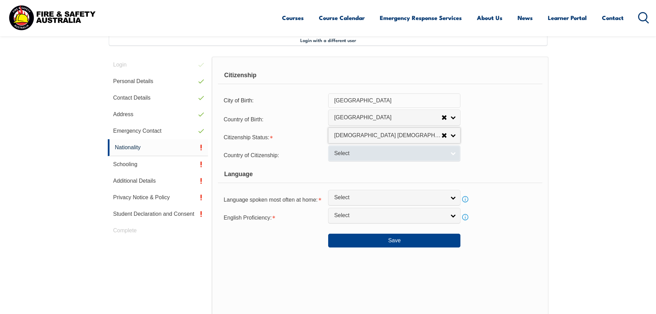
click at [360, 153] on span "Select" at bounding box center [390, 153] width 112 height 7
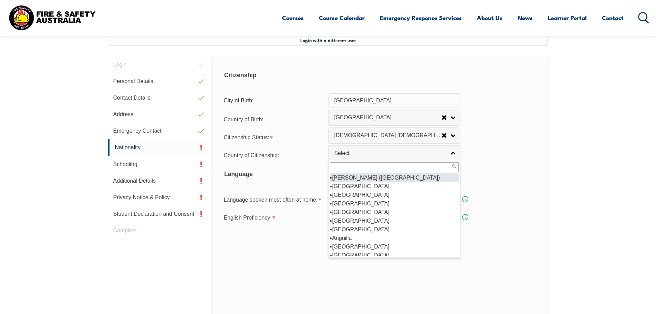
click at [360, 167] on input "text" at bounding box center [394, 167] width 129 height 10
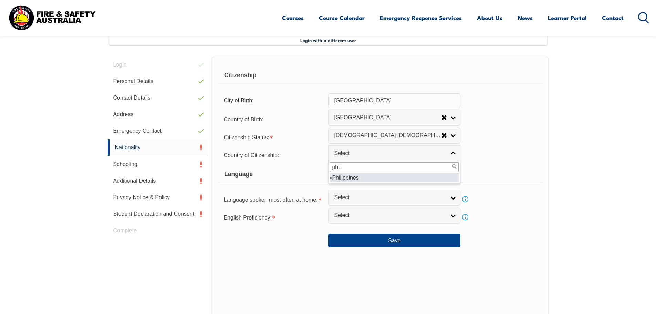
type input "phi"
click at [338, 179] on em "Phi" at bounding box center [336, 178] width 8 height 6
select select "5204"
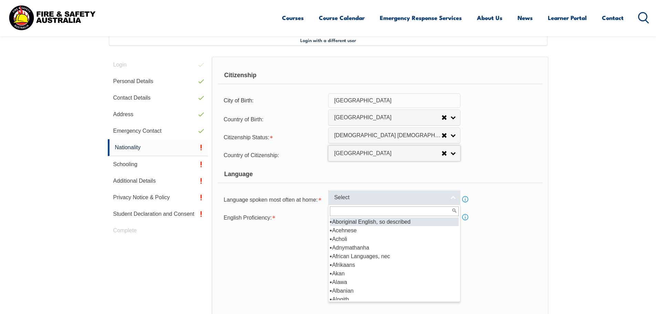
click at [354, 198] on span "Select" at bounding box center [390, 197] width 112 height 7
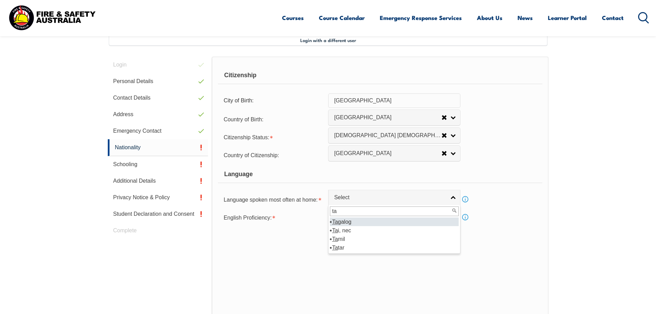
type input "ta"
click at [349, 222] on li "Ta galog" at bounding box center [394, 221] width 129 height 9
select select "6511"
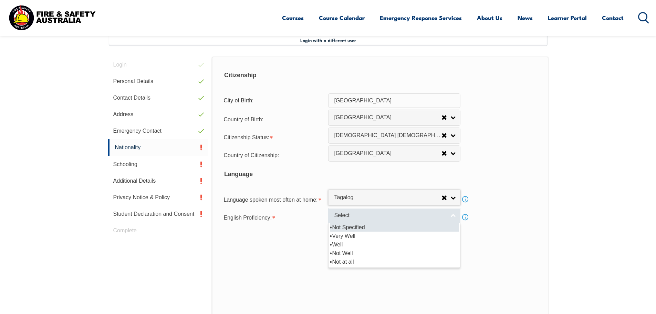
click at [368, 220] on link "Select" at bounding box center [394, 216] width 132 height 16
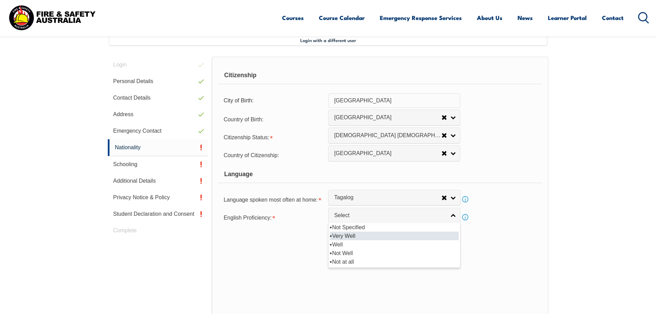
click at [364, 232] on li "Very Well" at bounding box center [394, 236] width 129 height 9
select select "1"
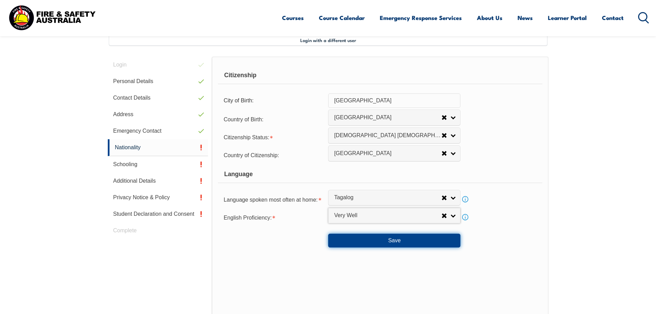
click at [390, 240] on button "Save" at bounding box center [394, 241] width 132 height 14
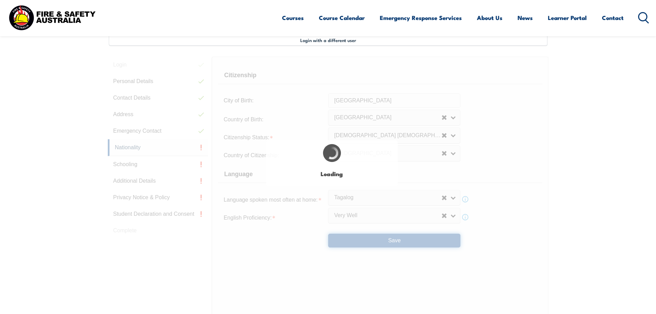
select select "false"
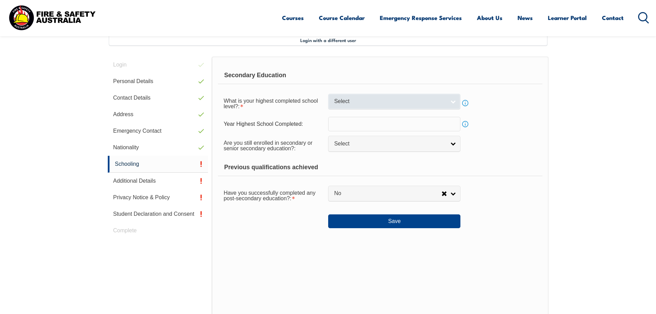
click at [377, 101] on span "Select" at bounding box center [390, 101] width 112 height 7
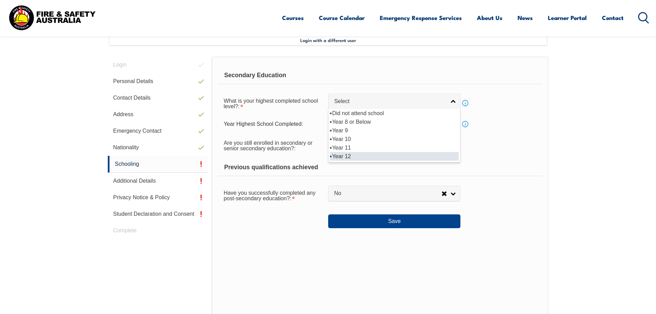
click at [356, 152] on li "Year 12" at bounding box center [394, 156] width 129 height 9
select select "12"
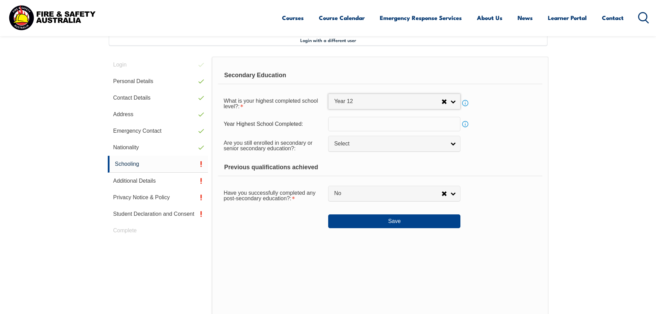
click at [358, 123] on input "text" at bounding box center [394, 124] width 132 height 14
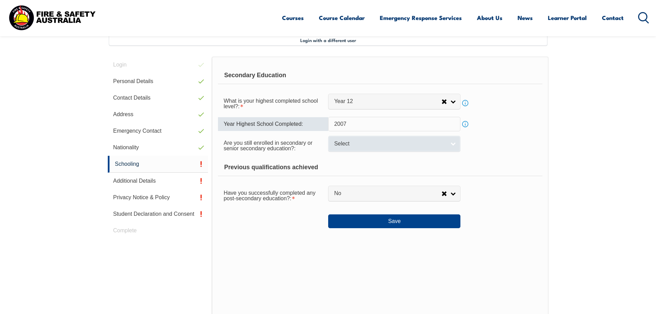
type input "2007"
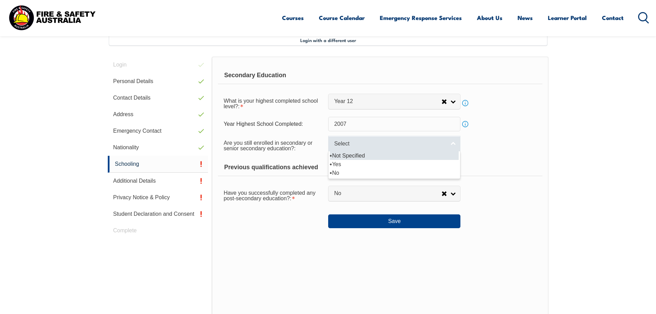
click at [360, 142] on span "Select" at bounding box center [390, 143] width 112 height 7
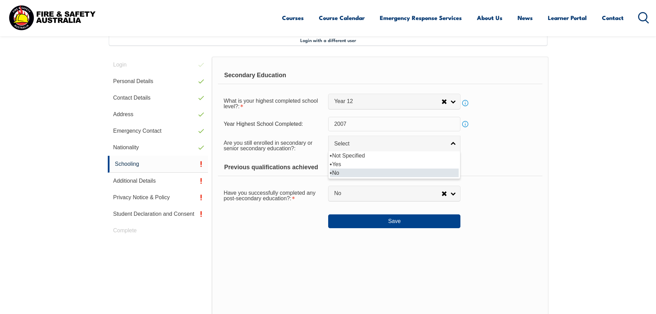
click at [349, 171] on li "No" at bounding box center [394, 173] width 129 height 9
select select "false"
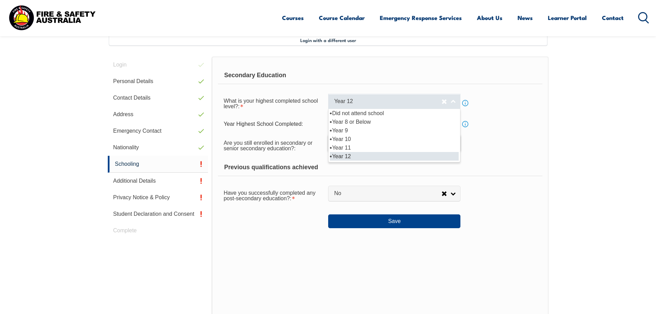
click at [407, 103] on span "Year 12" at bounding box center [388, 101] width 108 height 7
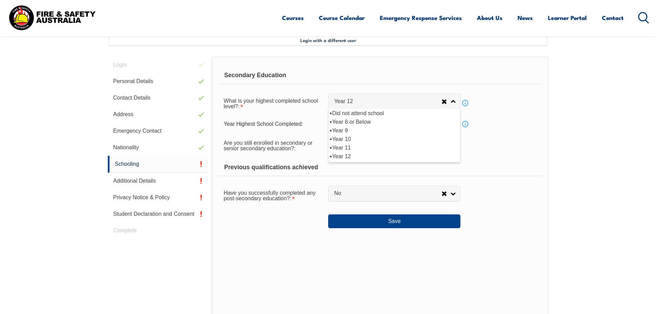
click at [546, 133] on div "Secondary Education What is your highest completed school level?: Did not atten…" at bounding box center [380, 192] width 337 height 270
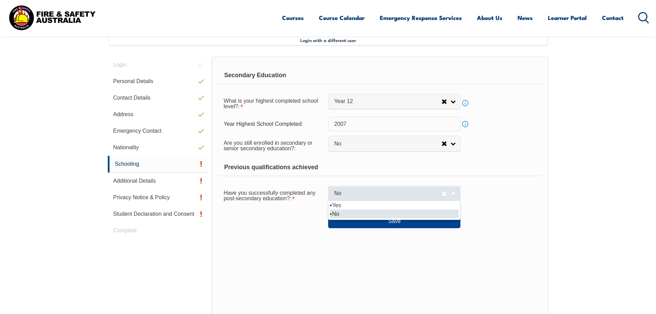
click at [366, 194] on span "No" at bounding box center [388, 193] width 108 height 7
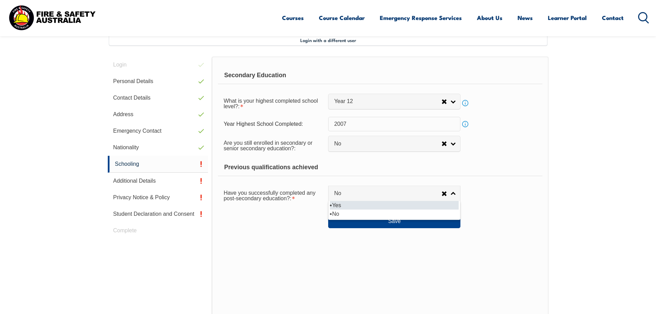
click at [363, 207] on li "Yes" at bounding box center [394, 205] width 129 height 9
select select "true"
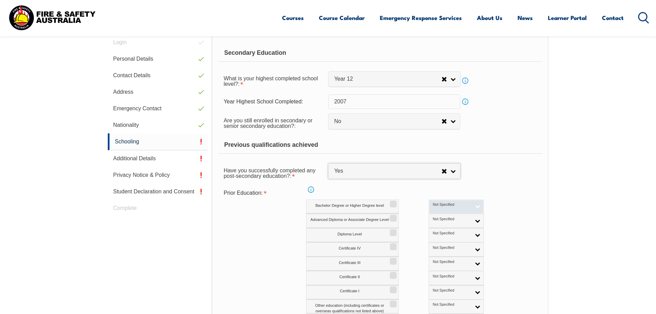
scroll to position [222, 0]
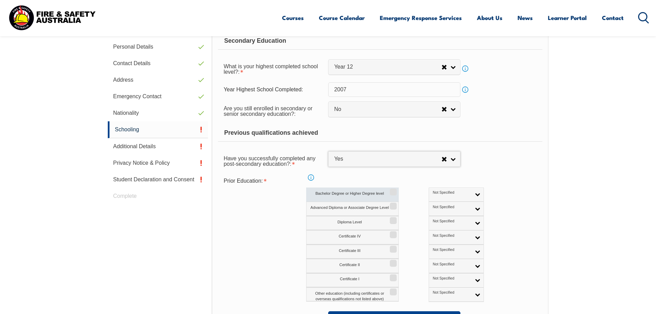
click at [368, 196] on label "Bachelor Degree or Higher Degree level" at bounding box center [352, 194] width 93 height 14
click at [390, 190] on input "Bachelor Degree or Higher Degree level" at bounding box center [392, 189] width 4 height 1
checkbox input "true"
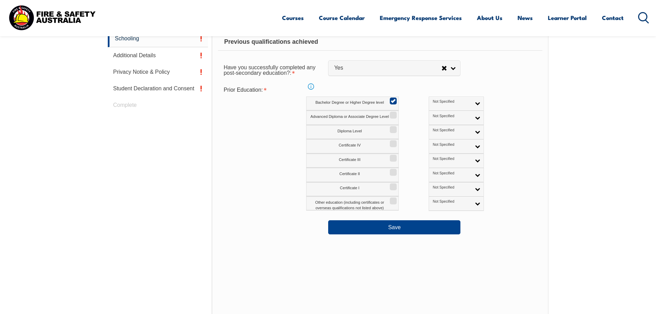
scroll to position [326, 0]
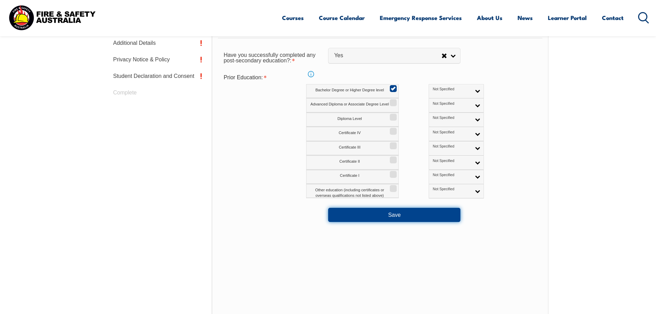
click at [393, 219] on button "Save" at bounding box center [394, 215] width 132 height 14
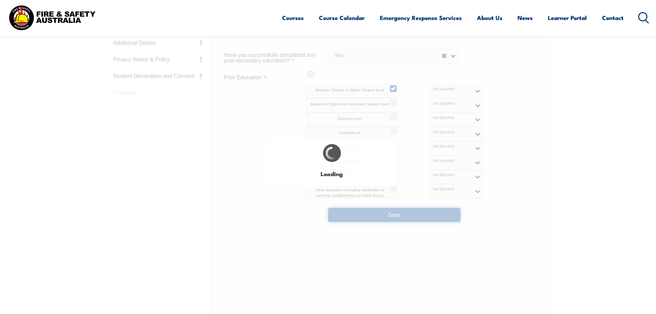
select select
select select "false"
select select "true"
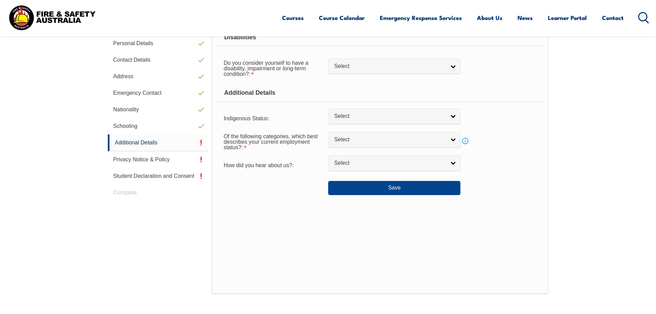
scroll to position [128, 0]
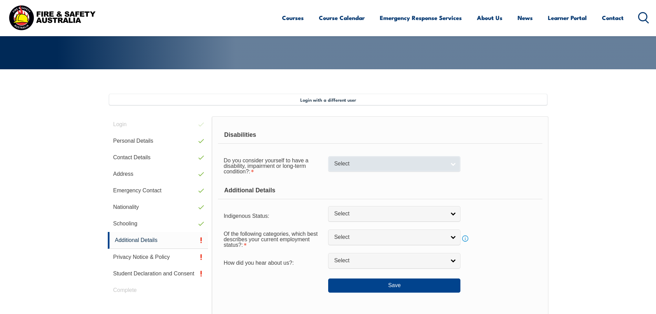
click at [358, 164] on span "Select" at bounding box center [390, 163] width 112 height 7
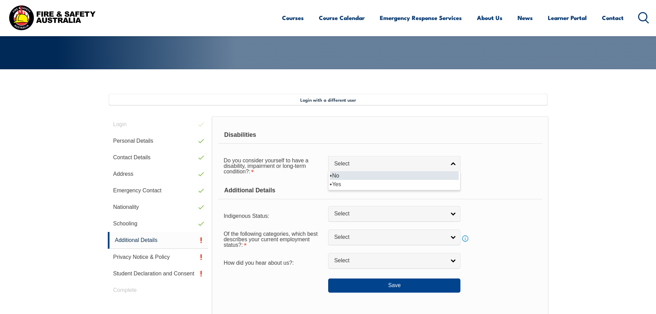
click at [353, 177] on li "No" at bounding box center [394, 175] width 129 height 9
select select "false"
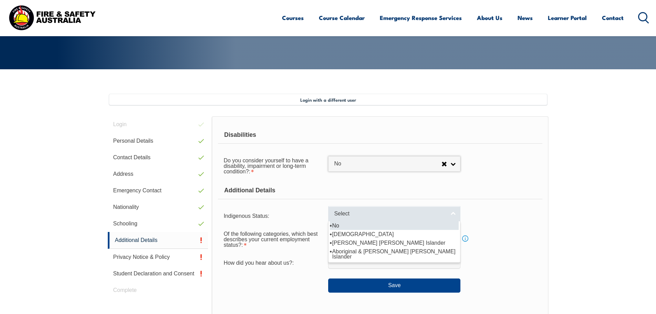
click at [348, 214] on span "Select" at bounding box center [390, 213] width 112 height 7
click at [352, 224] on li "No" at bounding box center [394, 225] width 129 height 9
select select "4"
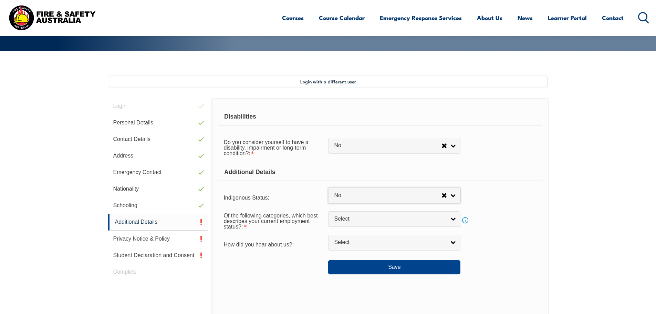
scroll to position [163, 0]
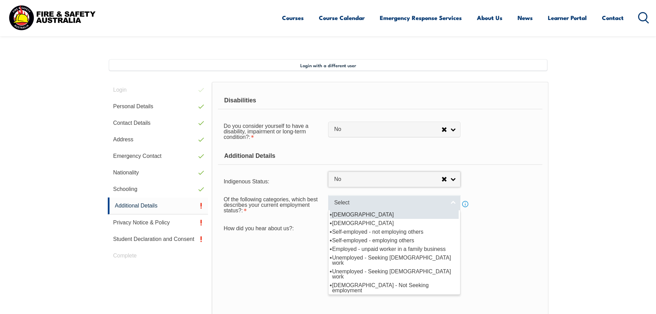
click at [351, 203] on span "Select" at bounding box center [390, 202] width 112 height 7
click at [356, 216] on li "Full-time employee" at bounding box center [394, 214] width 129 height 9
select select "1"
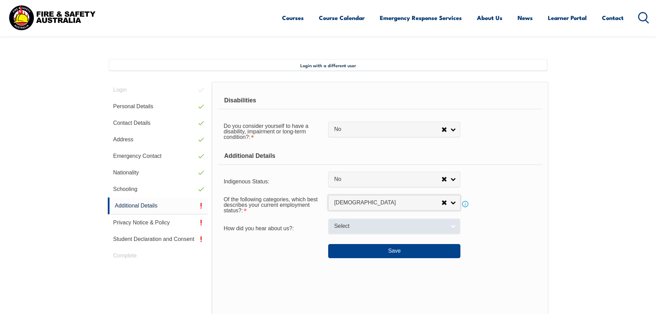
click at [353, 223] on span "Select" at bounding box center [390, 226] width 112 height 7
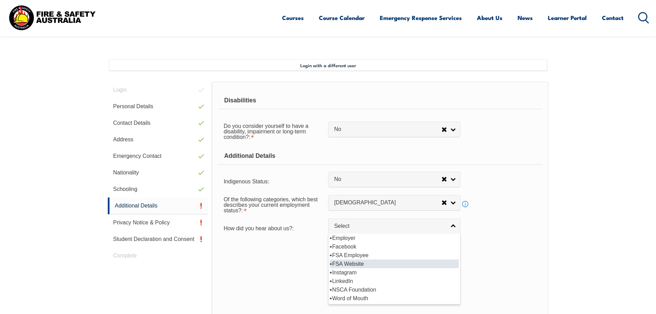
click at [360, 263] on li "FSA Website" at bounding box center [394, 263] width 129 height 9
select select "8571"
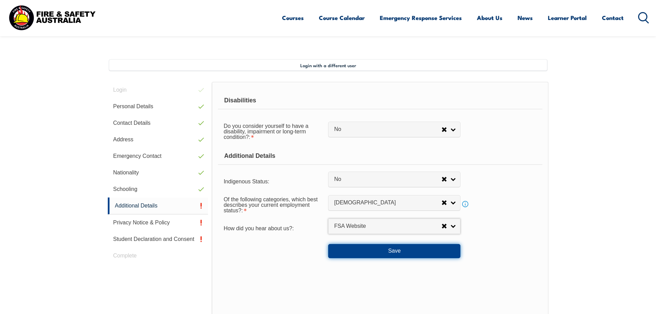
click at [385, 253] on button "Save" at bounding box center [394, 251] width 132 height 14
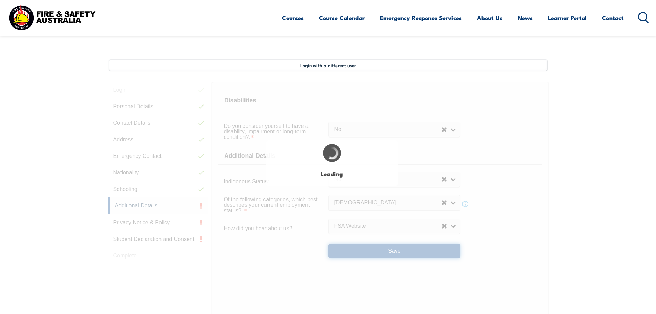
select select "false"
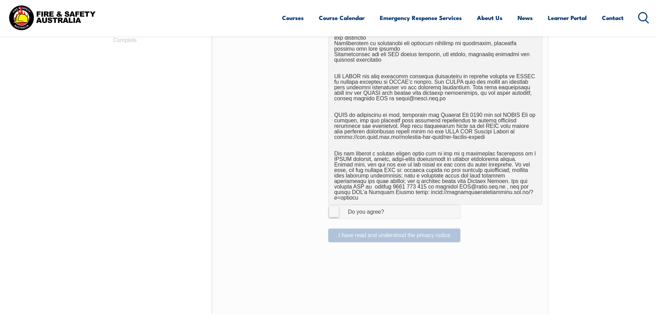
scroll to position [429, 0]
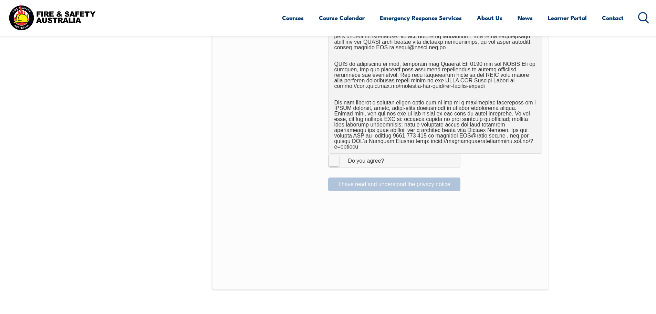
click at [336, 156] on label "I Agree Do you agree?" at bounding box center [394, 161] width 132 height 14
click at [390, 156] on input "I Agree Do you agree?" at bounding box center [396, 160] width 12 height 13
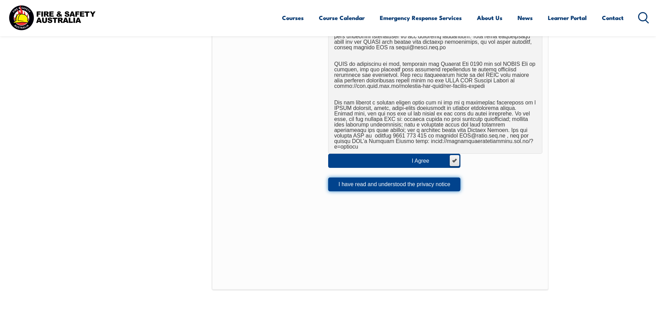
click at [355, 177] on button "I have read and understood the privacy notice" at bounding box center [394, 184] width 132 height 14
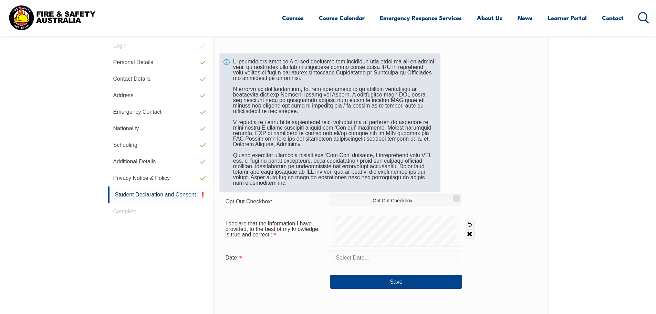
scroll to position [222, 0]
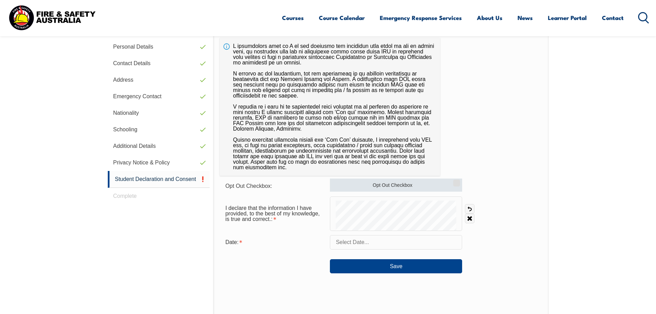
click at [371, 186] on label "Opt Out Checkbox" at bounding box center [396, 185] width 132 height 13
click at [454, 181] on input "Opt Out Checkbox" at bounding box center [456, 180] width 4 height 1
click at [371, 186] on label "Opt Out Checkbox" at bounding box center [396, 185] width 132 height 13
click at [454, 181] on input "Opt Out Checkbox" at bounding box center [456, 180] width 4 height 1
checkbox input "false"
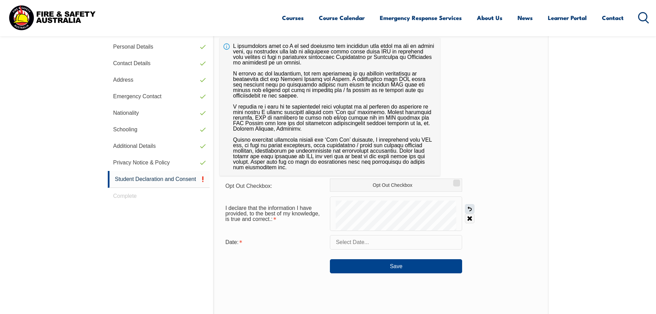
click at [469, 210] on link "Undo" at bounding box center [470, 209] width 10 height 10
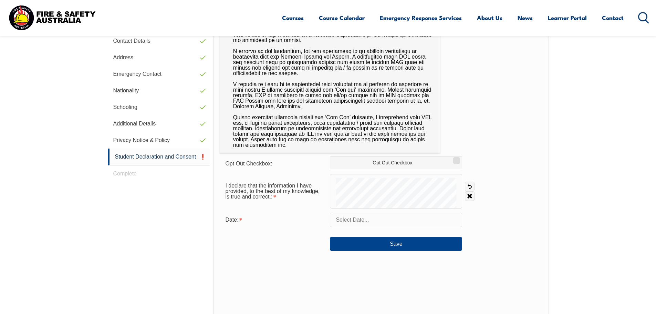
scroll to position [257, 0]
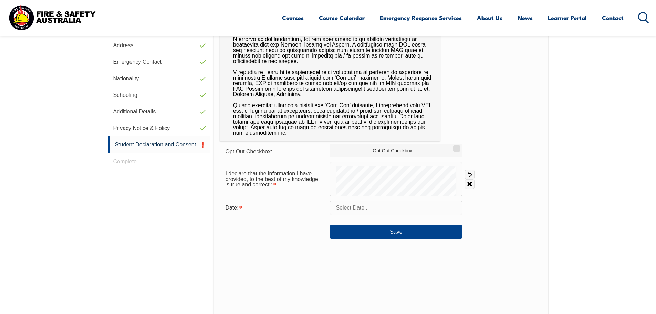
click at [381, 209] on input "text" at bounding box center [396, 208] width 132 height 14
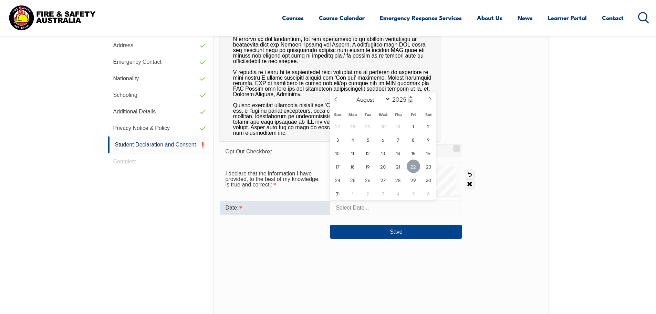
click at [415, 165] on span "22" at bounding box center [413, 166] width 13 height 13
type input "August 22, 2025"
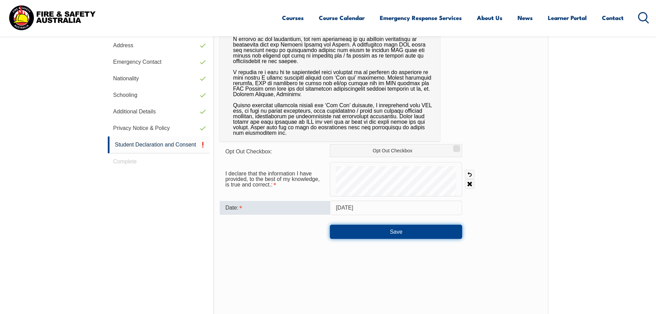
click at [394, 235] on button "Save" at bounding box center [396, 232] width 132 height 14
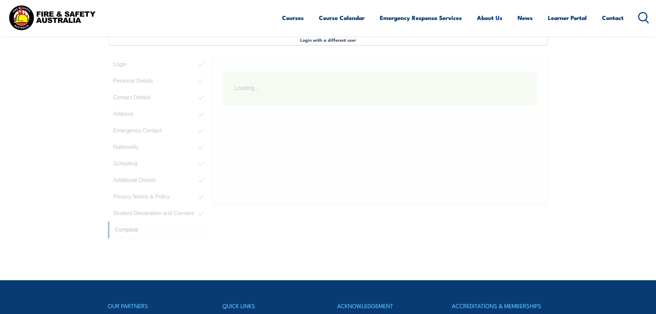
scroll to position [188, 0]
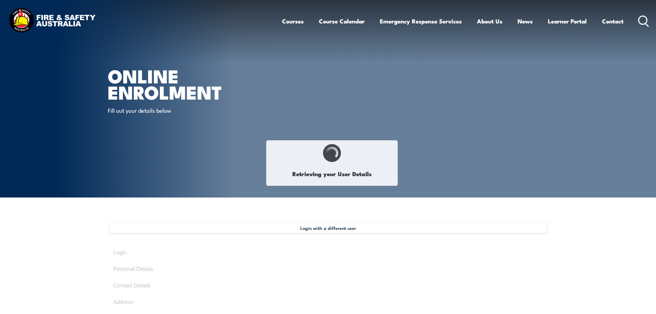
type input "[PERSON_NAME]"
type input "Balce"
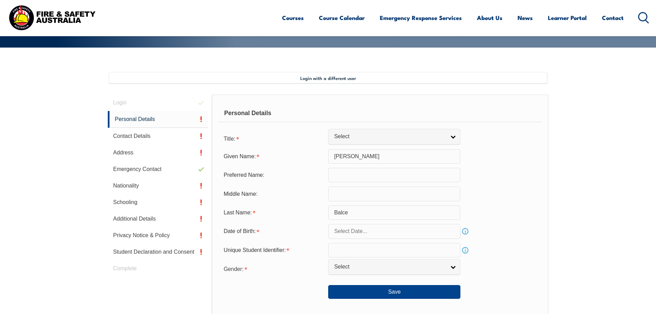
scroll to position [149, 0]
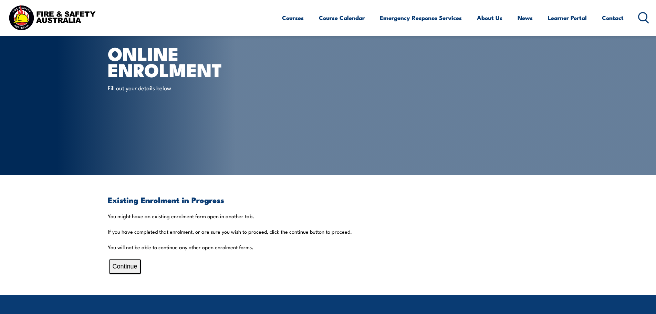
scroll to position [34, 0]
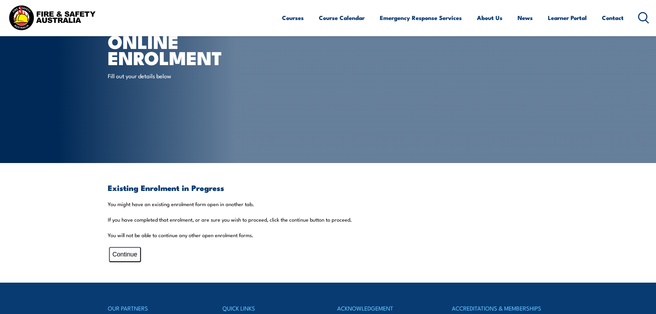
click at [131, 255] on button "Continue" at bounding box center [125, 254] width 32 height 15
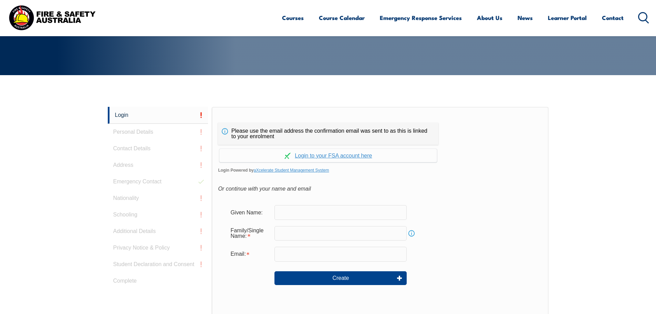
scroll to position [115, 0]
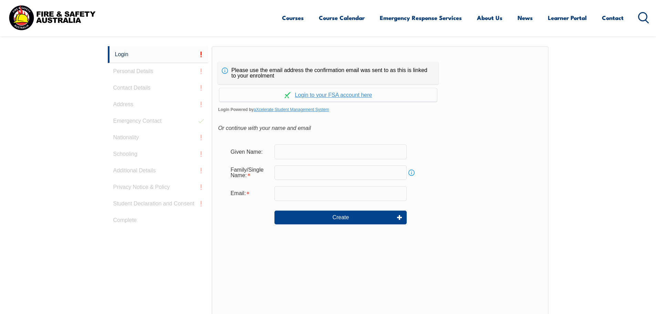
scroll to position [184, 0]
click at [145, 70] on div "Login Personal Details Contact Details Address Emergency Contact Nationality Sc…" at bounding box center [160, 217] width 104 height 344
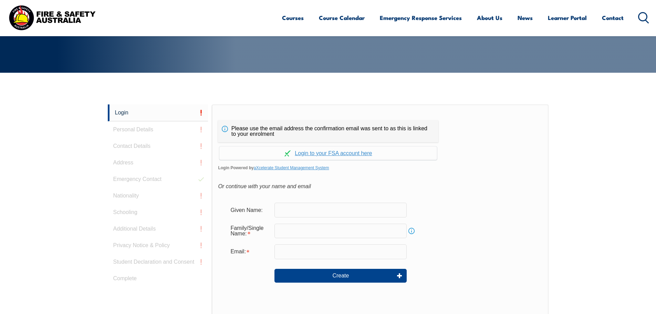
scroll to position [115, 0]
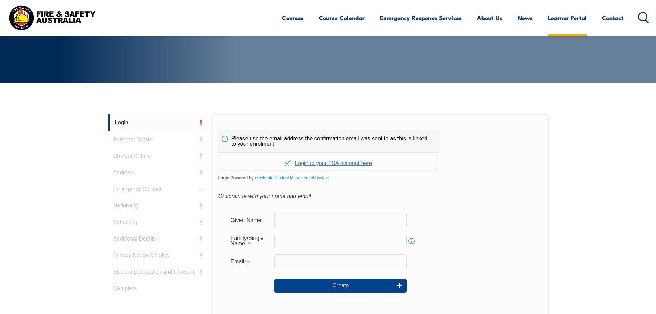
click at [569, 18] on link "Learner Portal" at bounding box center [567, 18] width 39 height 18
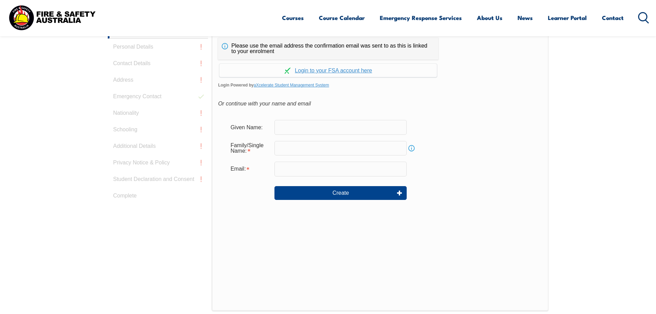
scroll to position [208, 0]
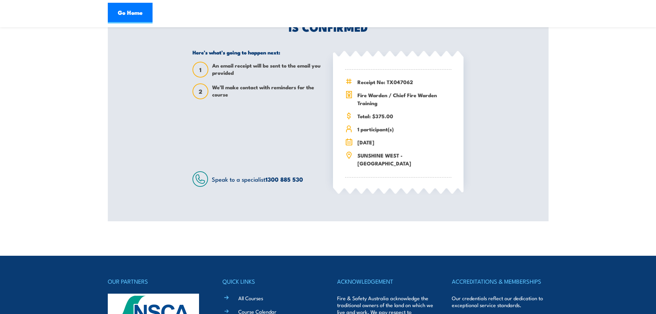
scroll to position [103, 0]
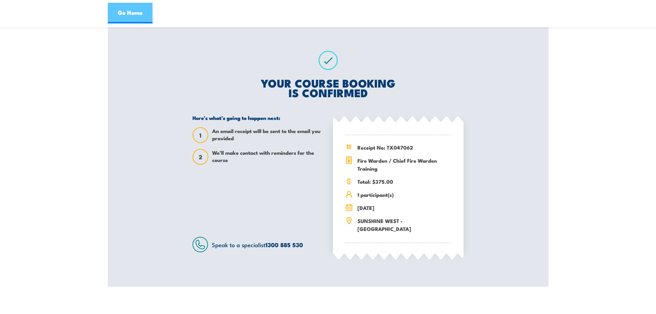
click at [129, 7] on link "Go Home" at bounding box center [130, 13] width 45 height 21
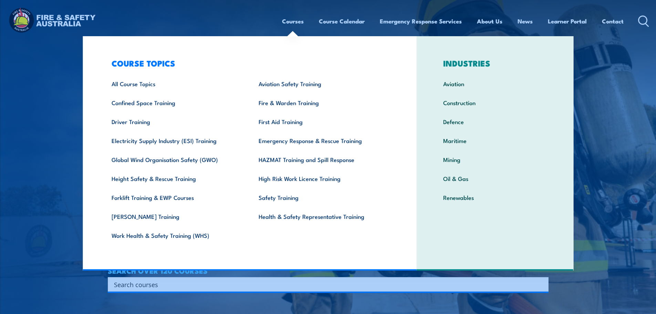
click at [296, 21] on link "Courses" at bounding box center [293, 21] width 22 height 18
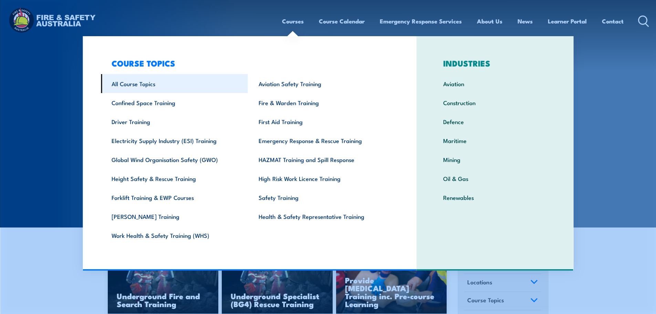
click at [147, 85] on link "All Course Topics" at bounding box center [174, 83] width 147 height 19
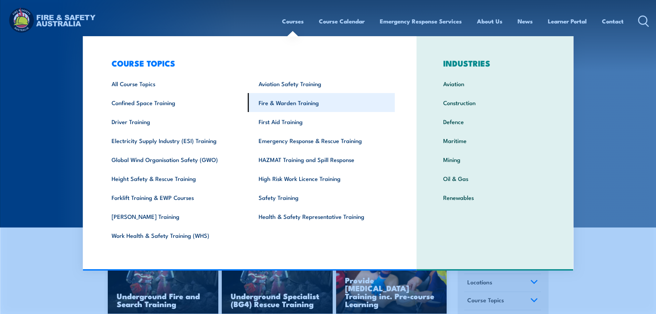
click at [280, 103] on link "Fire & Warden Training" at bounding box center [321, 102] width 147 height 19
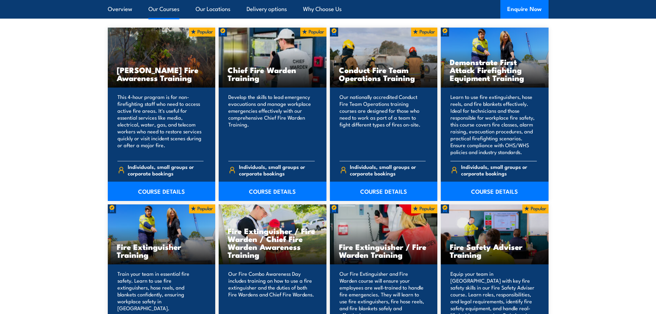
scroll to position [825, 0]
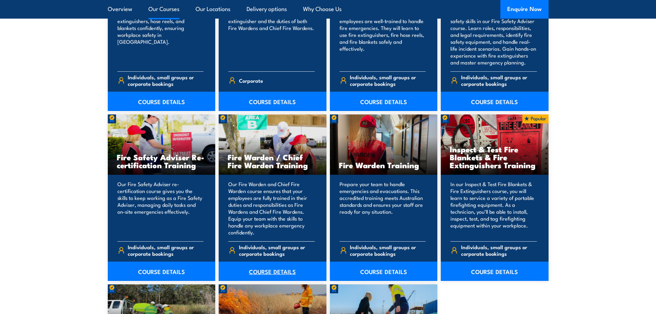
click at [285, 277] on link "COURSE DETAILS" at bounding box center [273, 271] width 108 height 19
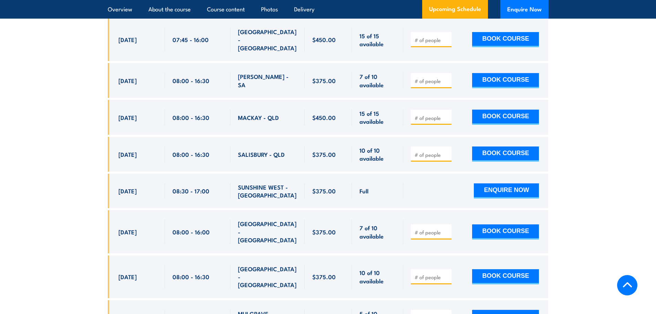
scroll to position [2137, 0]
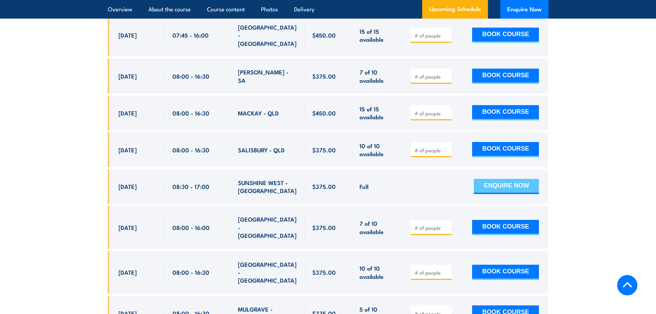
drag, startPoint x: 120, startPoint y: 122, endPoint x: 534, endPoint y: 122, distance: 413.5
click at [534, 169] on div "[DATE] 08:30 - 08:30" at bounding box center [328, 186] width 441 height 35
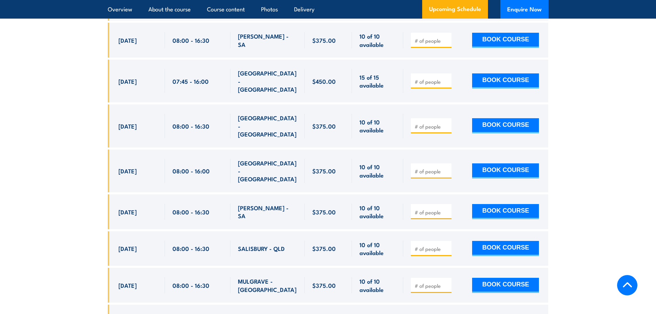
scroll to position [2619, 0]
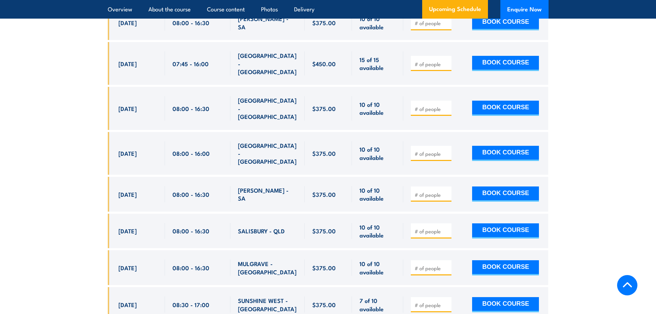
drag, startPoint x: 118, startPoint y: 188, endPoint x: 558, endPoint y: 182, distance: 439.4
